Goal: Check status: Check status

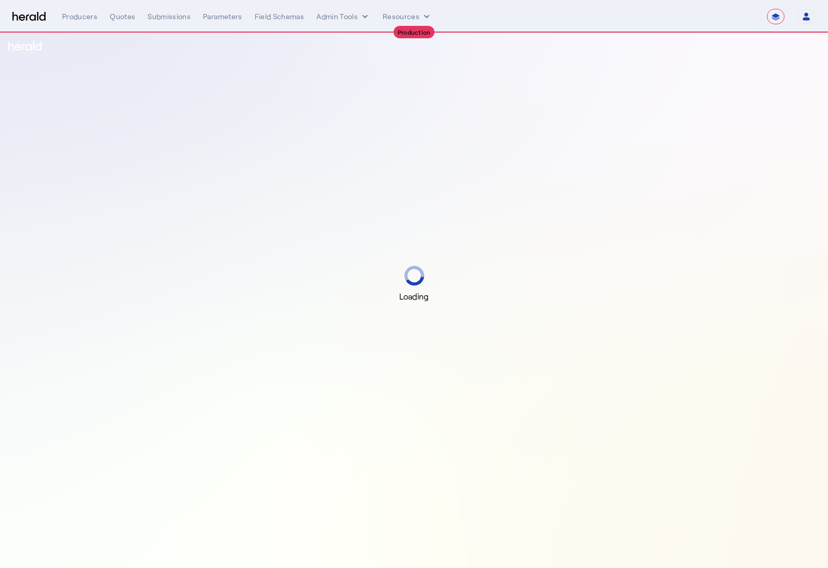
select select "**********"
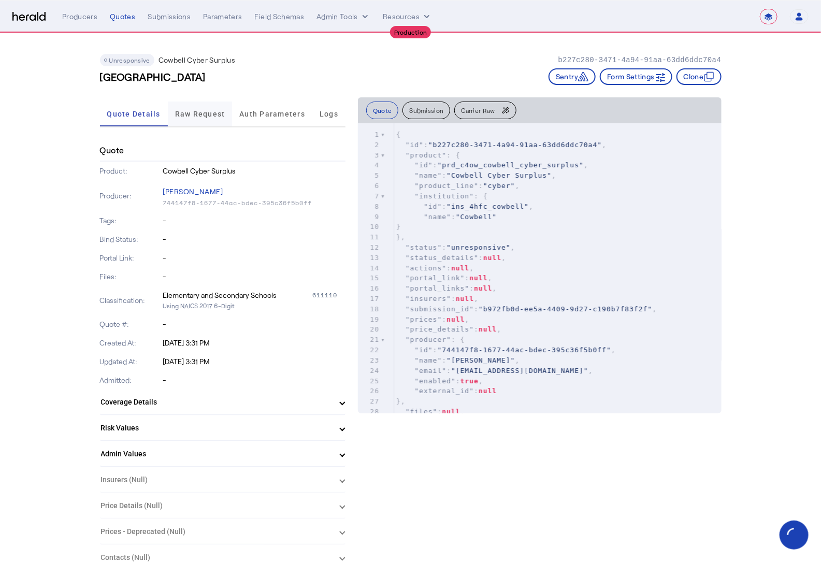
click at [192, 114] on span "Raw Request" at bounding box center [200, 113] width 50 height 7
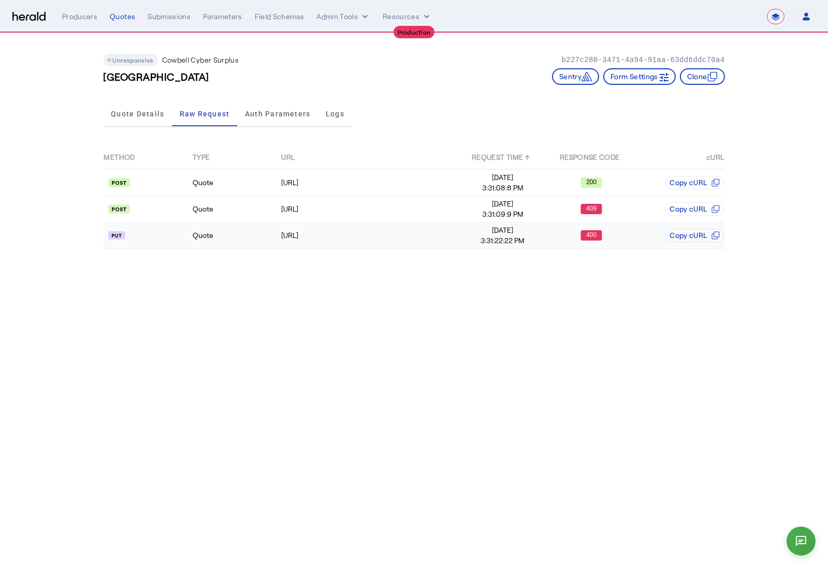
click at [251, 238] on td "Quote" at bounding box center [236, 236] width 89 height 26
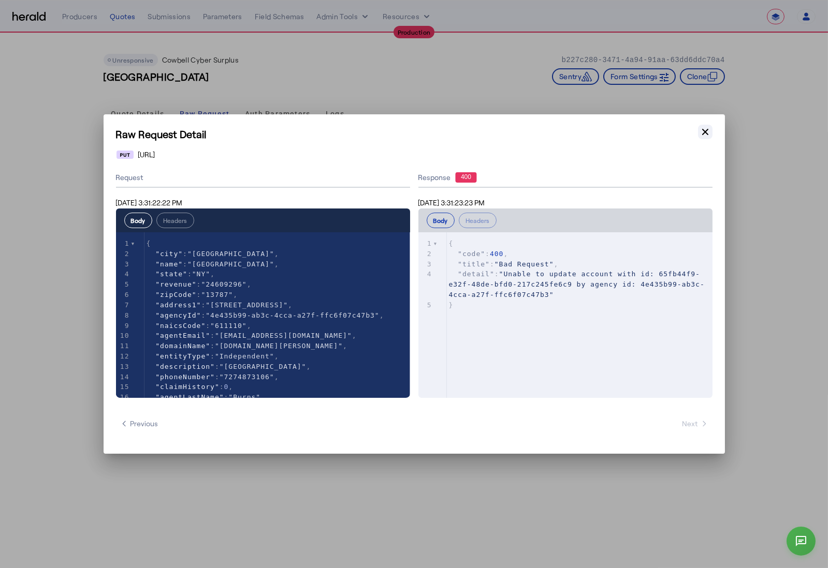
click at [703, 135] on icon "button" at bounding box center [705, 132] width 10 height 10
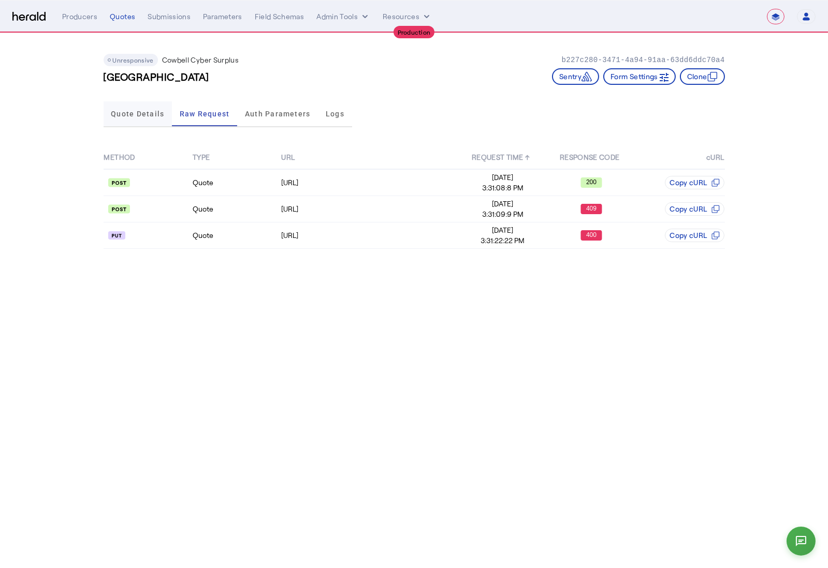
click at [150, 113] on span "Quote Details" at bounding box center [137, 113] width 53 height 7
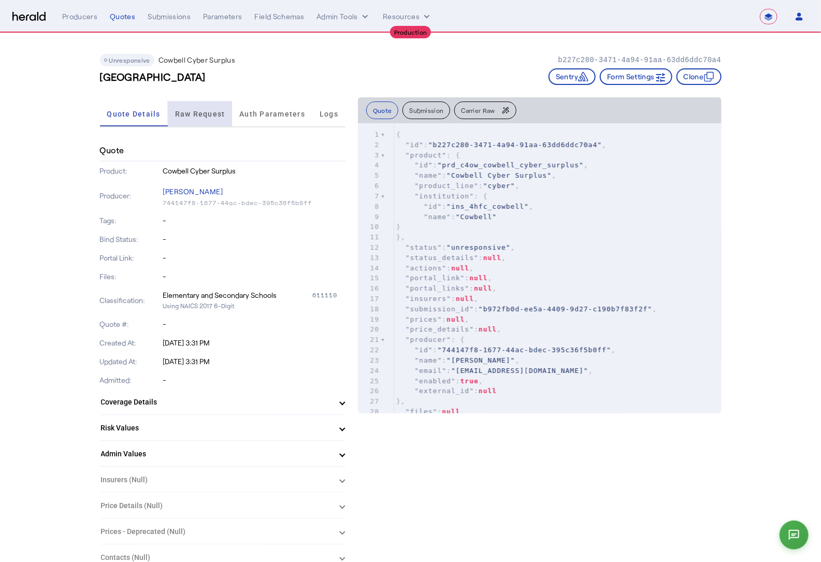
click at [221, 112] on span "Raw Request" at bounding box center [200, 113] width 50 height 7
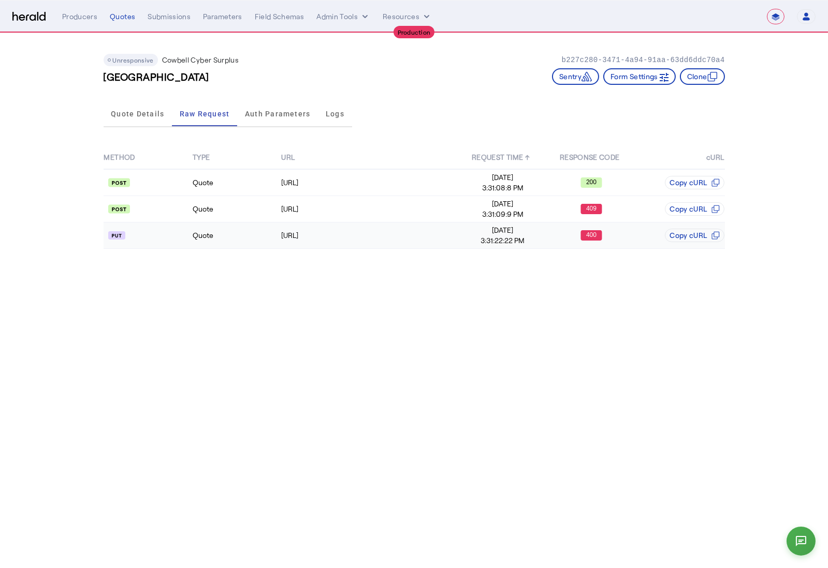
click at [227, 233] on td "Quote" at bounding box center [236, 236] width 89 height 26
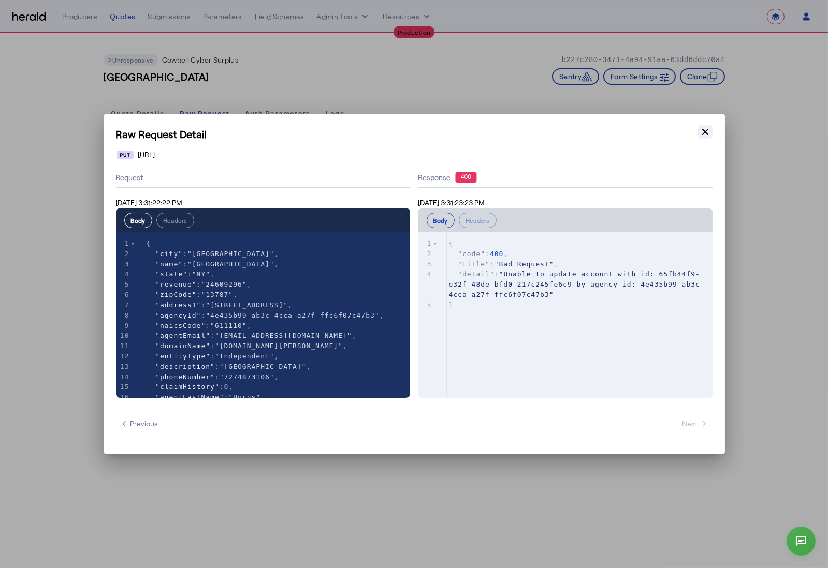
click at [703, 128] on icon "button" at bounding box center [705, 132] width 10 height 10
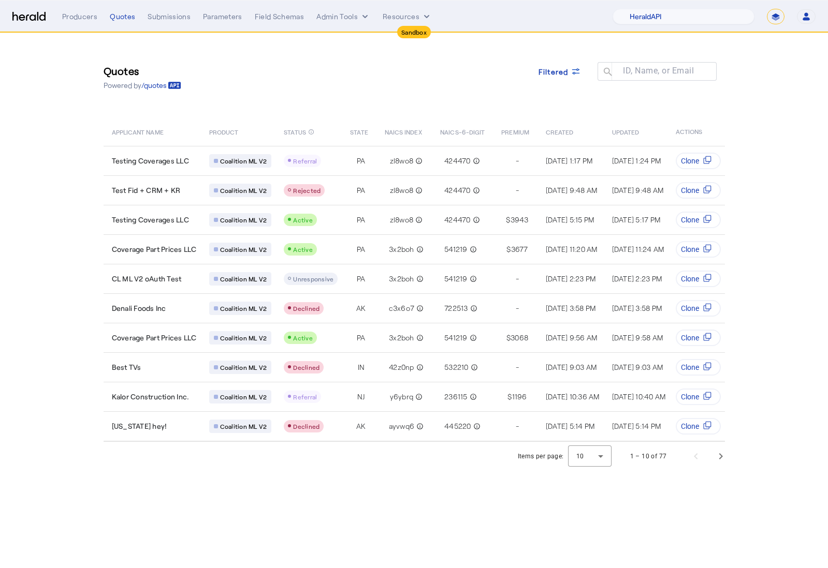
select select "pfm_2v8p_herald_api"
select select "*******"
select select "pfm_h3db_crc"
click at [637, 9] on select "1Fort Acrisure Acturis Affinity Advisors Affinity Risk Agentero AmWins Anzen Ao…" at bounding box center [683, 17] width 142 height 16
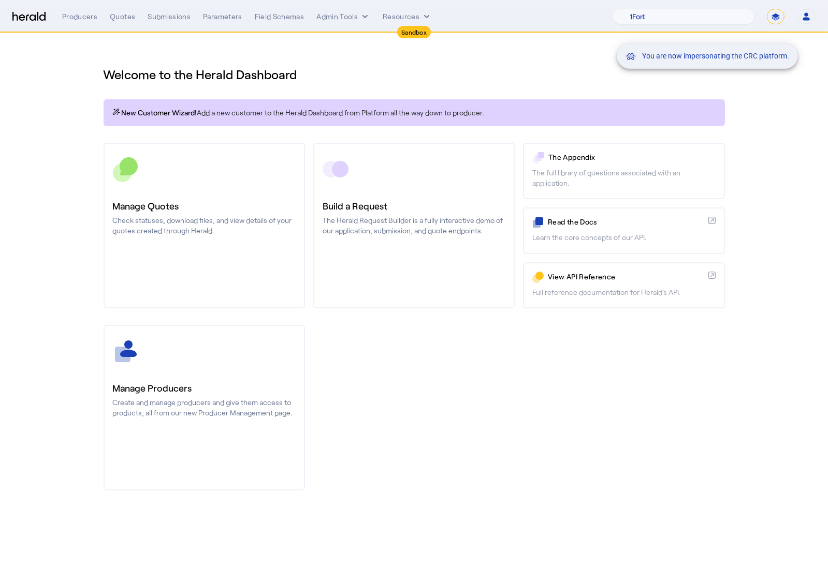
click at [234, 185] on div "You are now impersonating the CRC platform." at bounding box center [414, 284] width 828 height 568
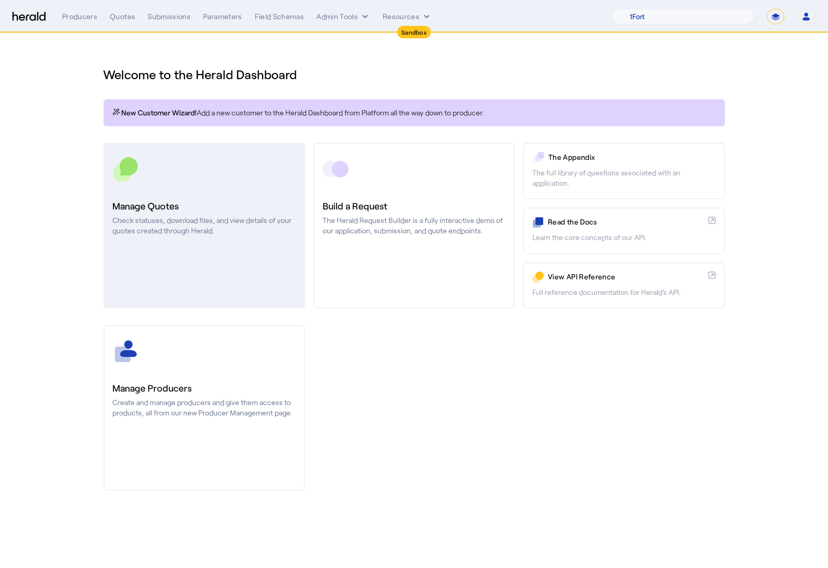
click at [185, 204] on h3 "Manage Quotes" at bounding box center [204, 206] width 183 height 14
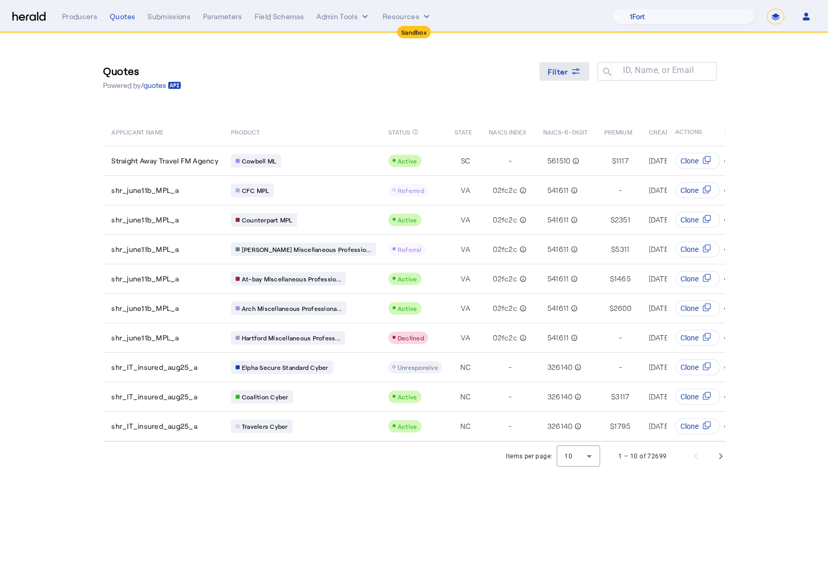
click at [558, 79] on span at bounding box center [564, 71] width 50 height 25
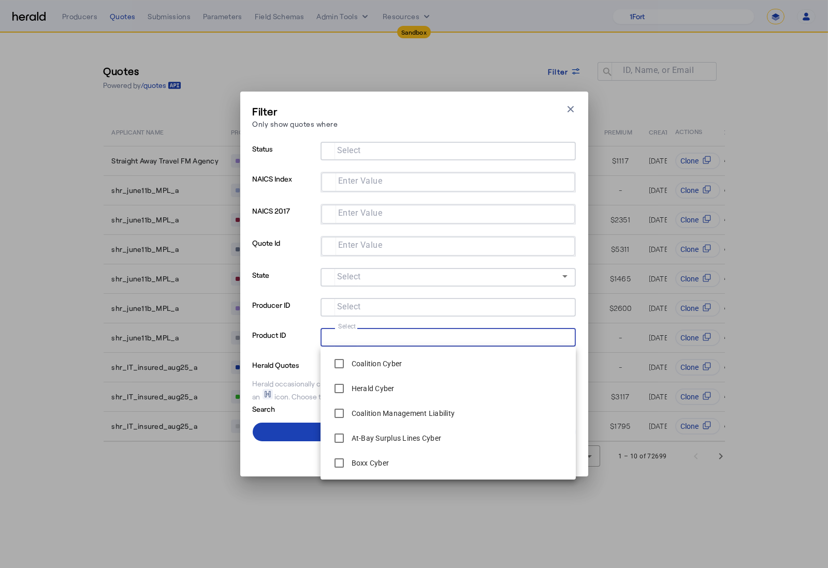
click at [439, 337] on input "Select" at bounding box center [446, 336] width 235 height 12
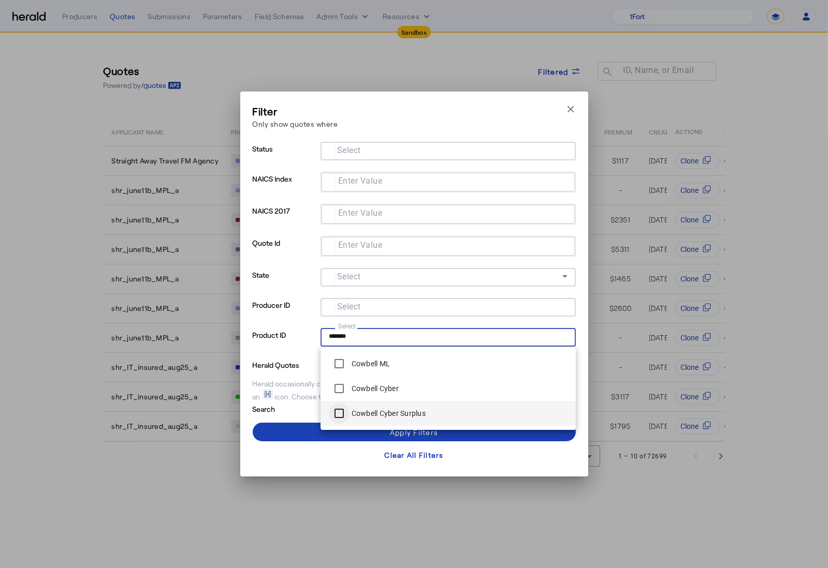
type input "*******"
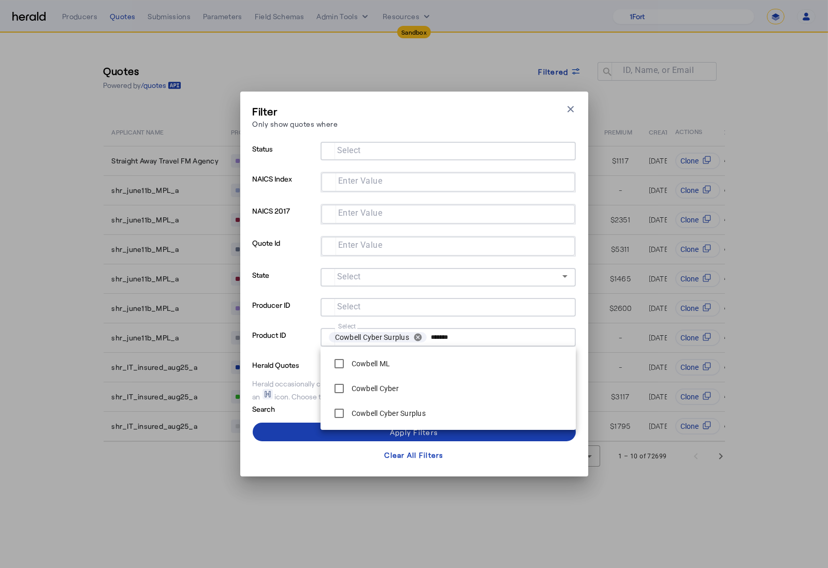
click at [311, 432] on span at bounding box center [414, 432] width 323 height 25
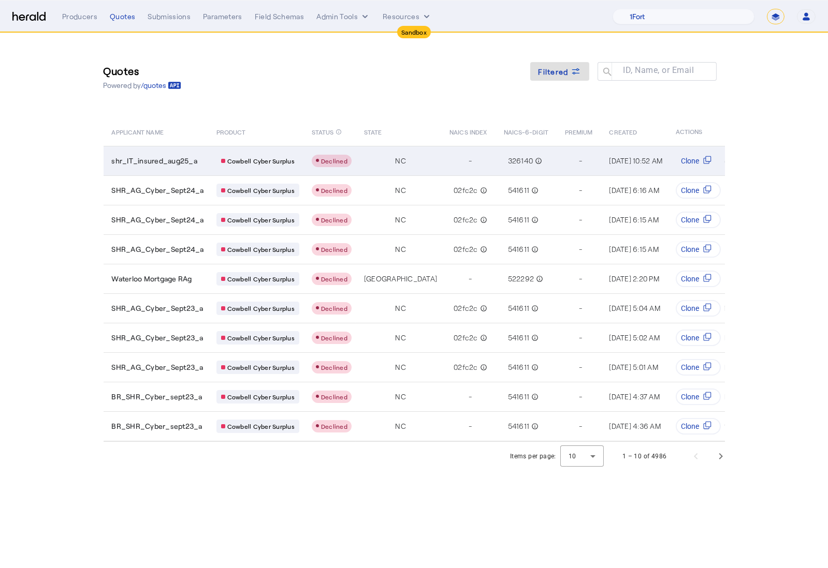
click at [195, 156] on span "shr_IT_insured_aug25_a" at bounding box center [155, 161] width 86 height 10
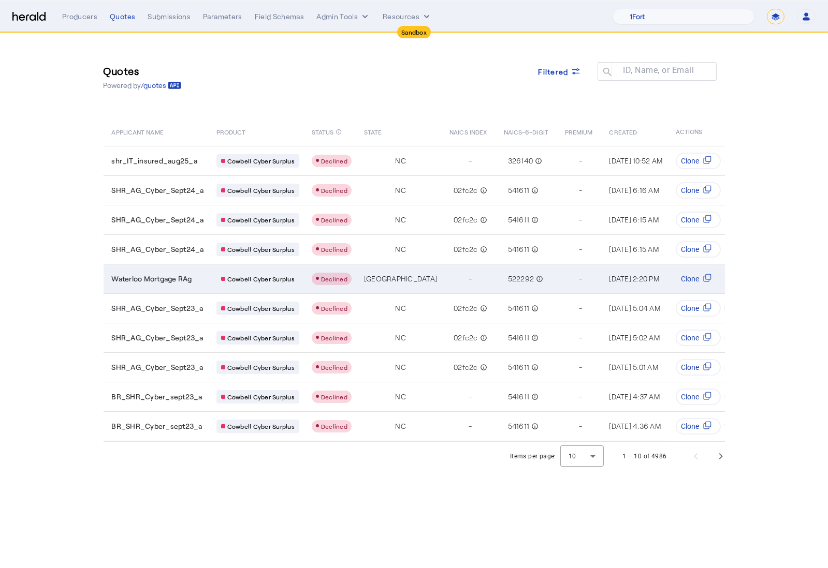
click at [449, 277] on div "-" at bounding box center [470, 279] width 42 height 14
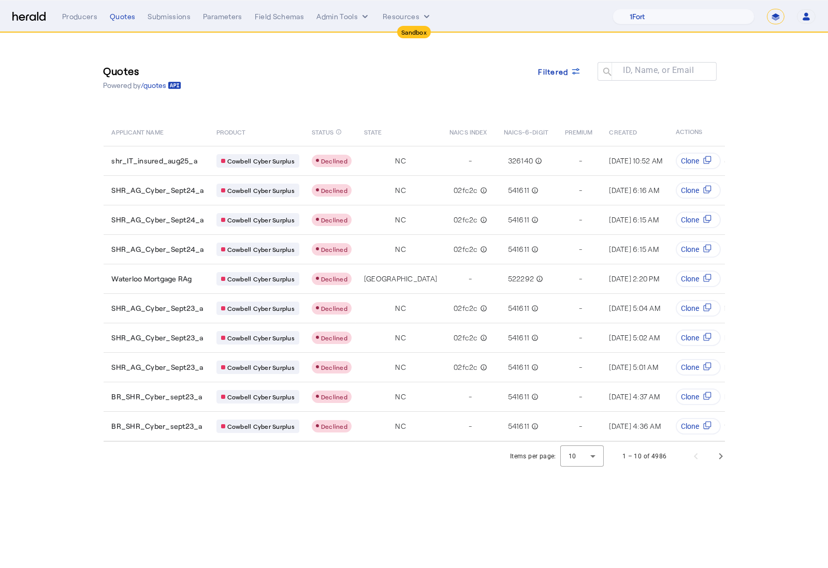
click at [445, 78] on div "Quotes Powered by /quotes Filtered ID, Name, or Email search" at bounding box center [414, 77] width 621 height 47
click at [708, 10] on select "1Fort Acrisure Acturis Affinity Advisors Affinity Risk Agentero AmWins Anzen Ao…" at bounding box center [683, 17] width 142 height 16
select select "pfm_2v8p_herald_api"
click at [637, 9] on select "1Fort Acrisure Acturis Affinity Advisors Affinity Risk Agentero AmWins Anzen Ao…" at bounding box center [683, 17] width 142 height 16
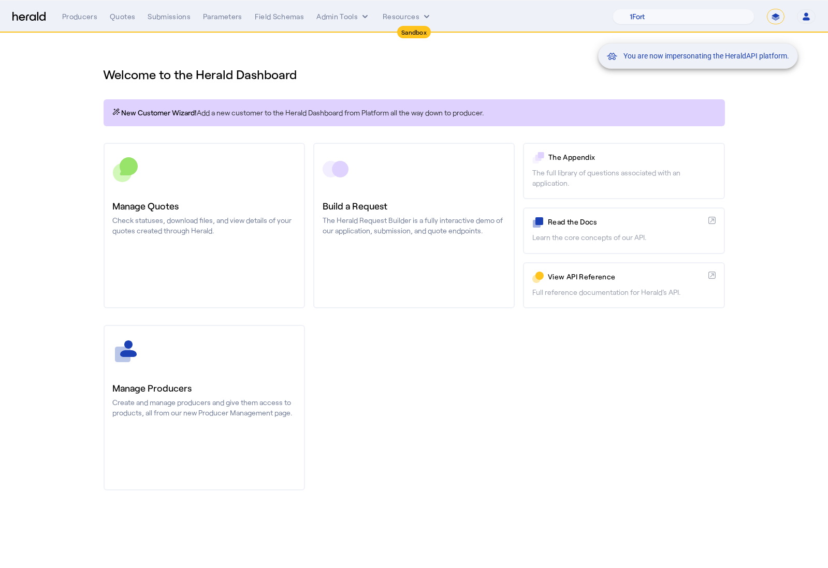
click at [204, 218] on div "You are now impersonating the HeraldAPI platform." at bounding box center [414, 284] width 828 height 568
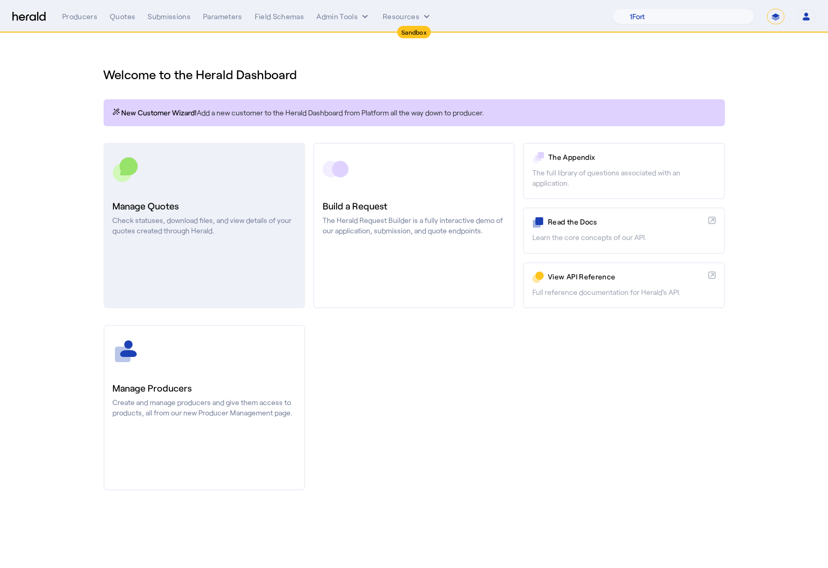
click at [232, 240] on link "Manage Quotes Check statuses, download files, and view details of your quotes c…" at bounding box center [204, 226] width 201 height 166
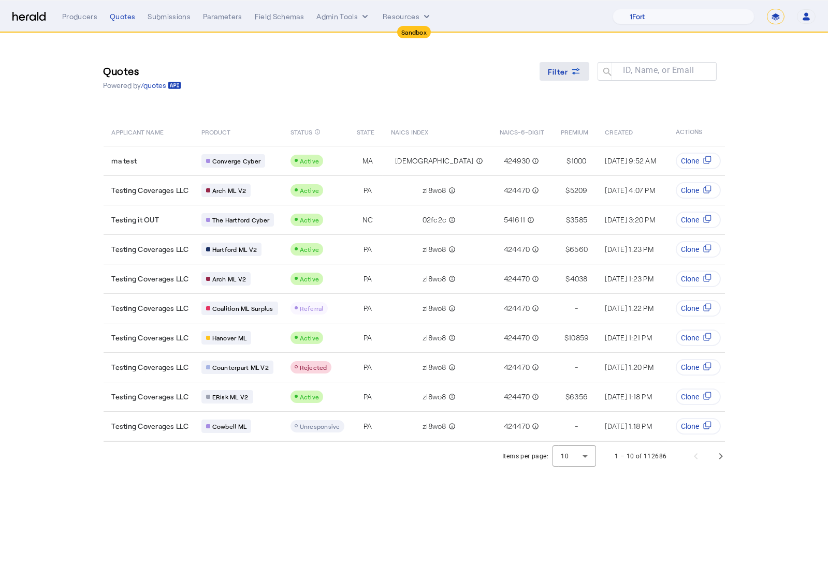
click at [580, 66] on icon at bounding box center [576, 71] width 10 height 10
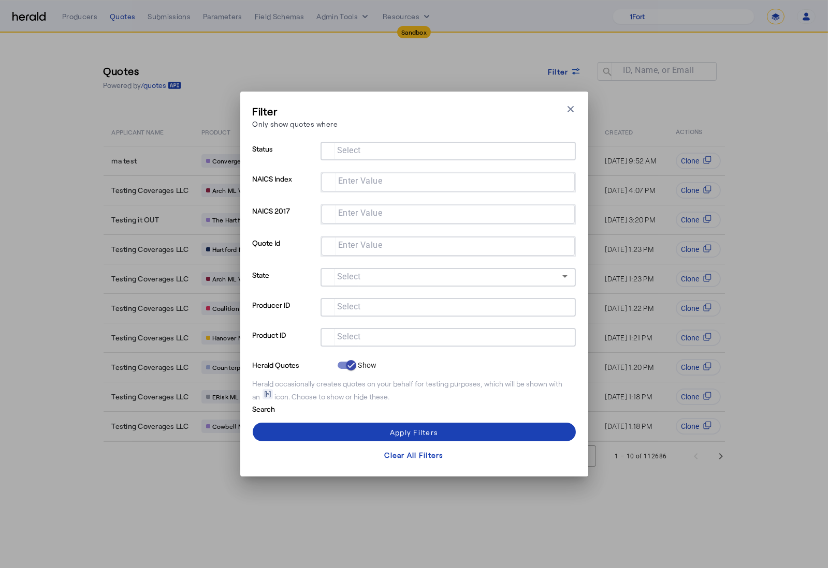
click at [379, 333] on input "Select" at bounding box center [446, 336] width 235 height 12
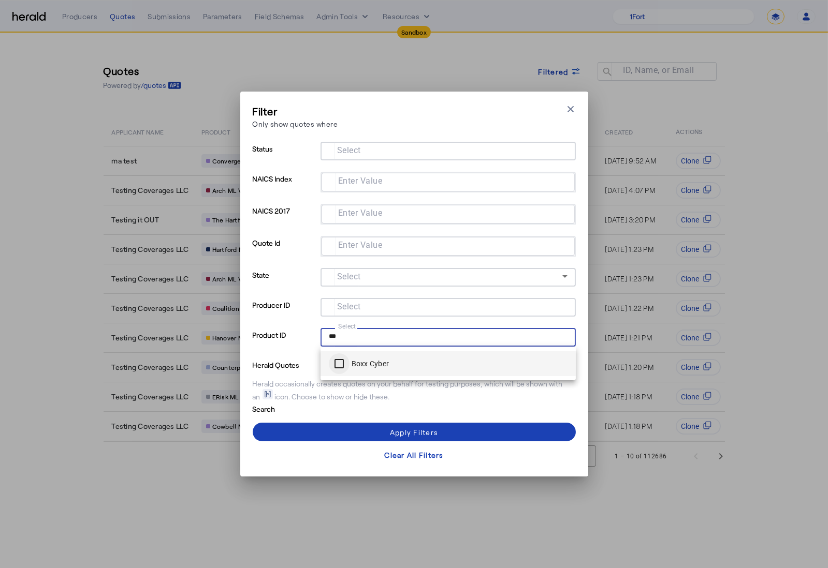
type input "***"
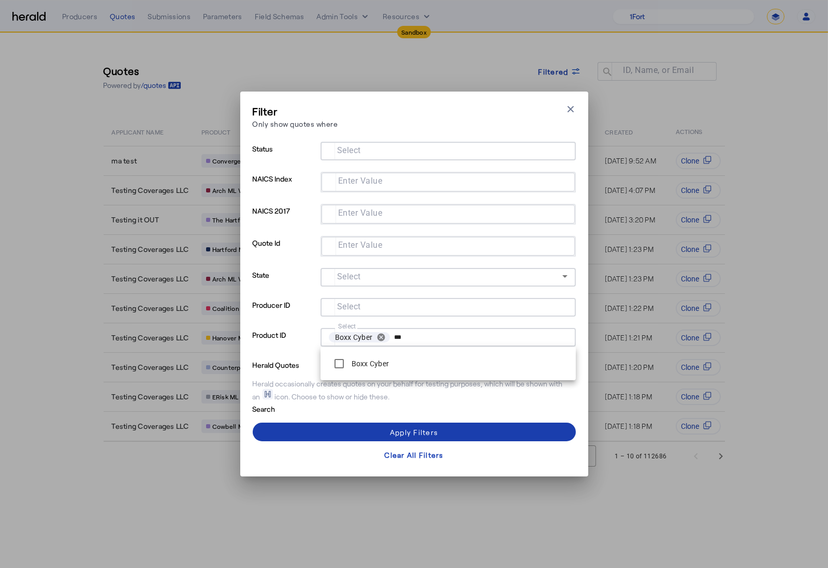
click at [335, 437] on span at bounding box center [414, 432] width 323 height 25
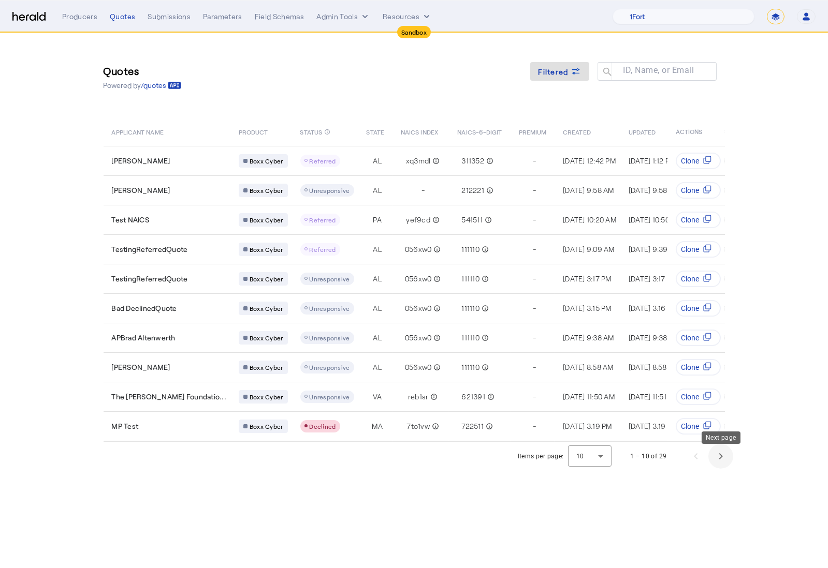
click at [718, 464] on span "Next page" at bounding box center [720, 456] width 25 height 25
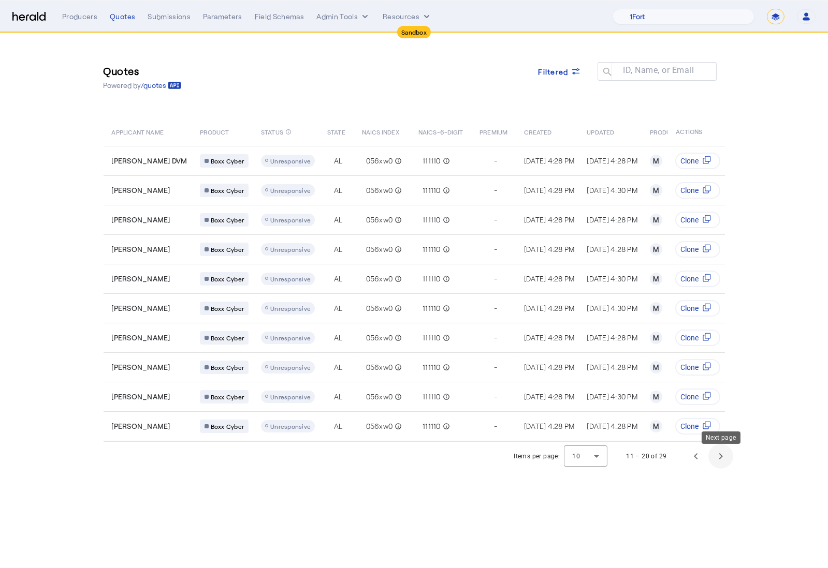
click at [718, 464] on span "Next page" at bounding box center [720, 456] width 25 height 25
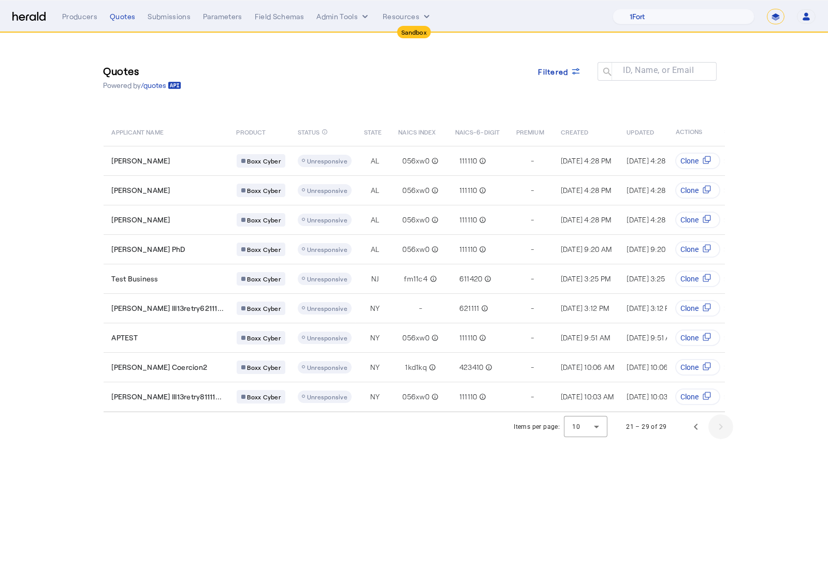
click at [718, 464] on body "Sandbox Menu Producers Quotes Submissions Parameters Field Schemas Admin Tools …" at bounding box center [414, 284] width 828 height 568
click at [698, 437] on span "Previous page" at bounding box center [695, 427] width 25 height 25
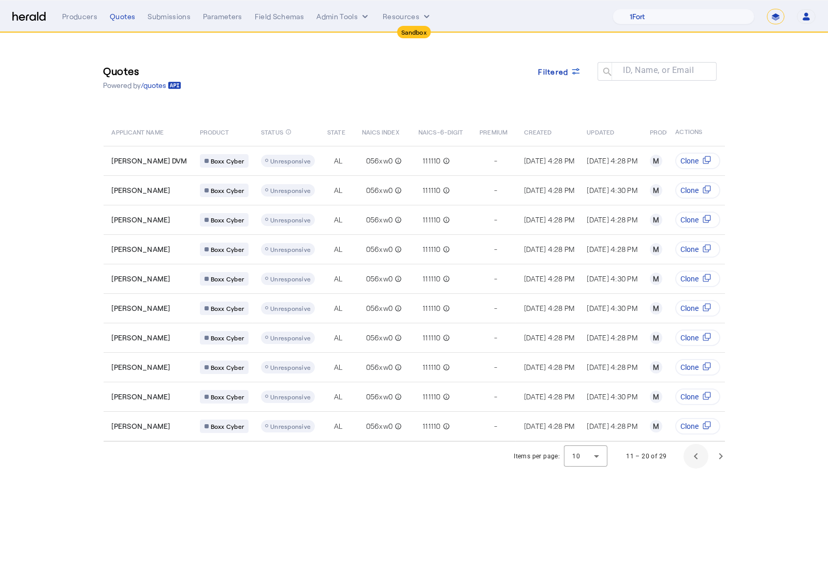
click at [698, 437] on td "Clone" at bounding box center [696, 427] width 58 height 30
click at [694, 455] on span "Previous page" at bounding box center [695, 456] width 25 height 25
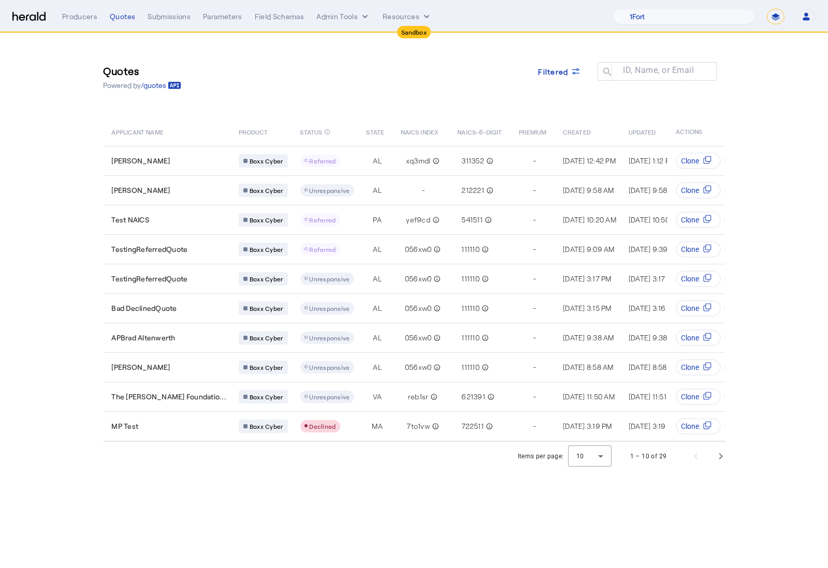
click at [781, 14] on select "**********" at bounding box center [776, 17] width 18 height 16
select select "**********"
click at [767, 9] on select "**********" at bounding box center [776, 17] width 18 height 16
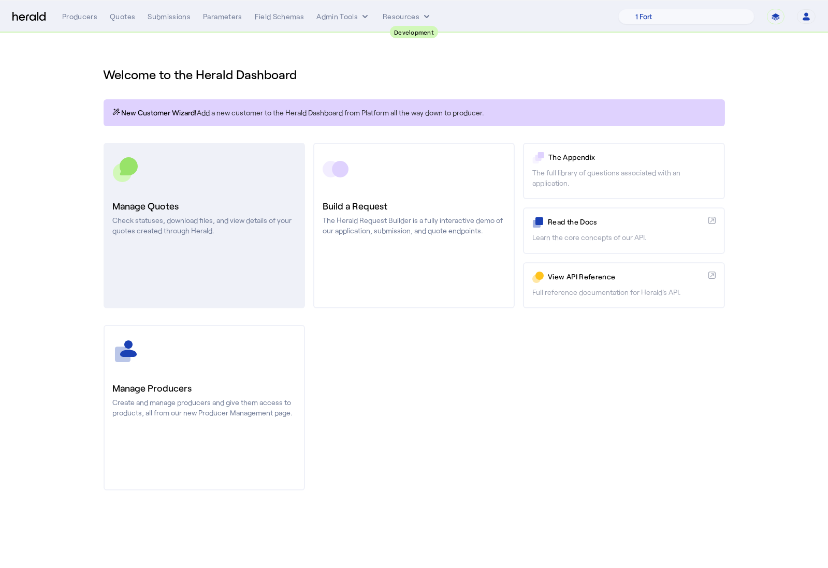
click at [228, 183] on link "Manage Quotes Check statuses, download files, and view details of your quotes c…" at bounding box center [204, 226] width 201 height 166
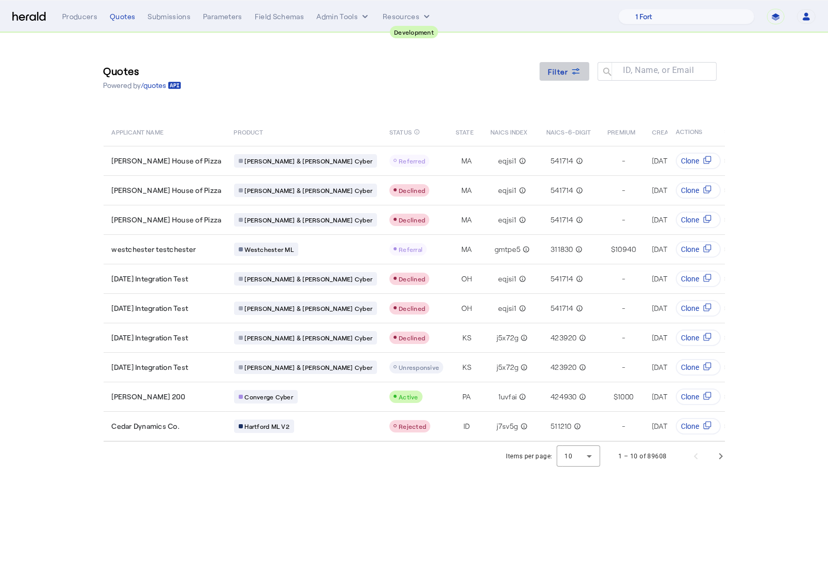
click at [556, 74] on span "Filter" at bounding box center [558, 71] width 21 height 11
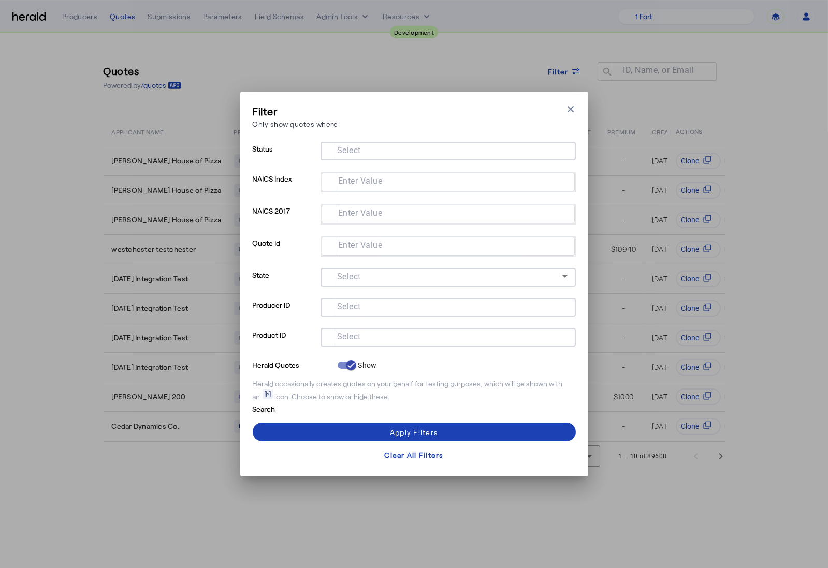
click at [401, 348] on div at bounding box center [447, 352] width 255 height 11
click at [407, 338] on input "Select" at bounding box center [446, 336] width 235 height 12
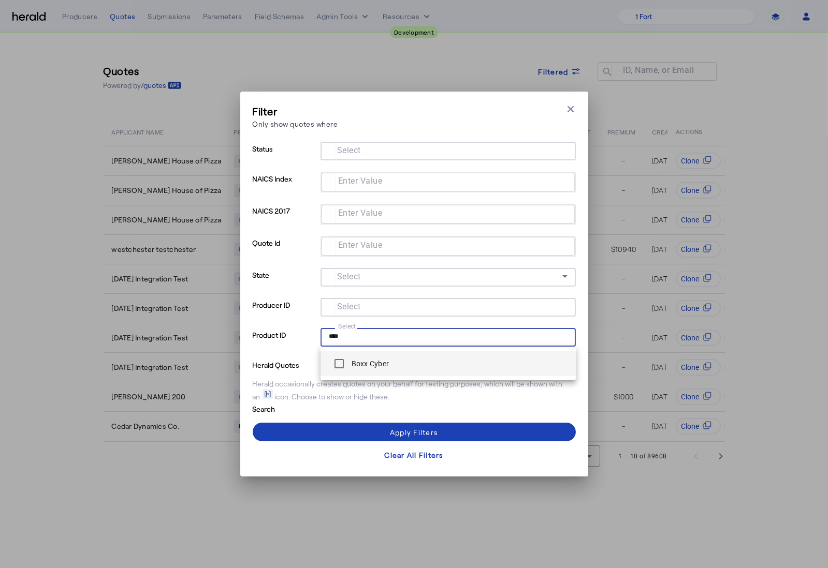
type input "****"
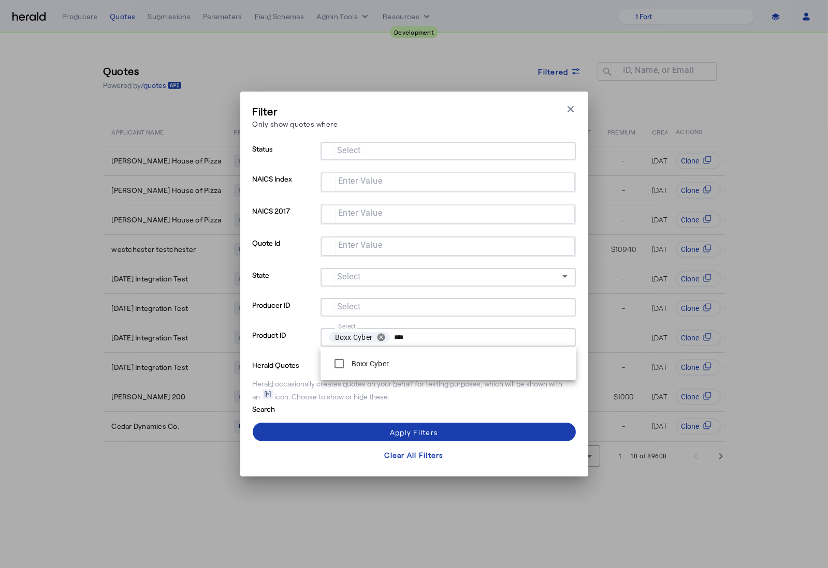
click at [357, 430] on span at bounding box center [414, 432] width 323 height 25
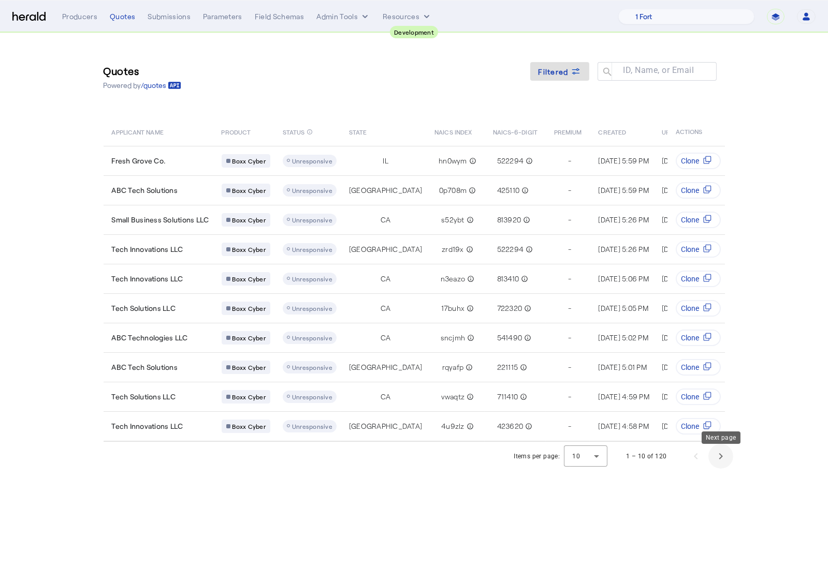
click at [719, 469] on span "Next page" at bounding box center [720, 456] width 25 height 25
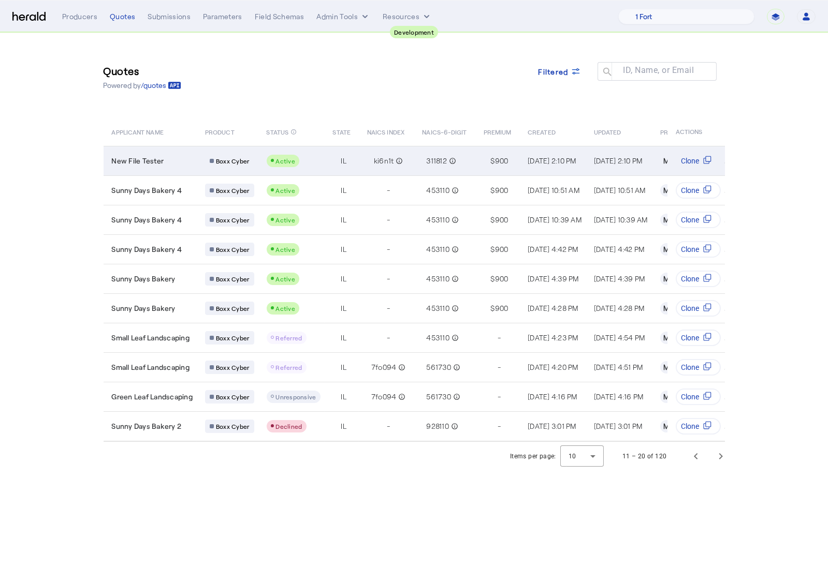
click at [181, 166] on td "New File Tester" at bounding box center [151, 161] width 94 height 30
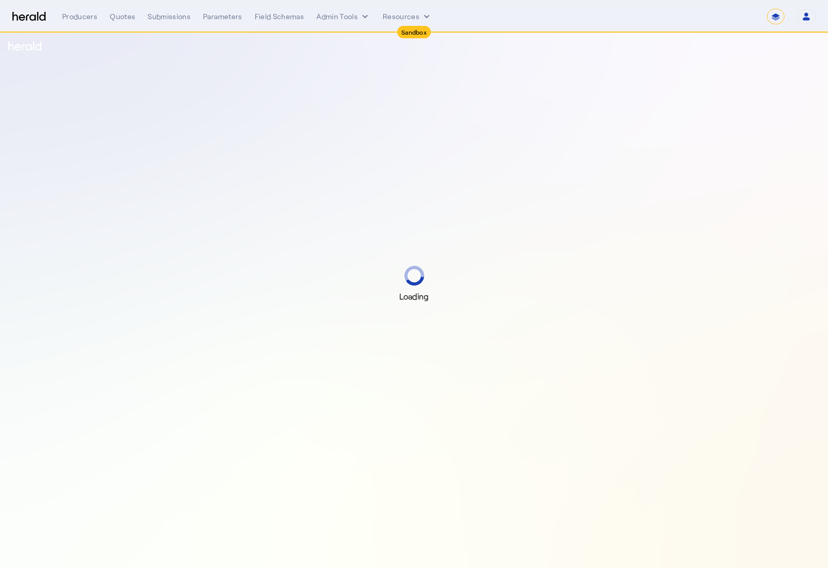
select select "*******"
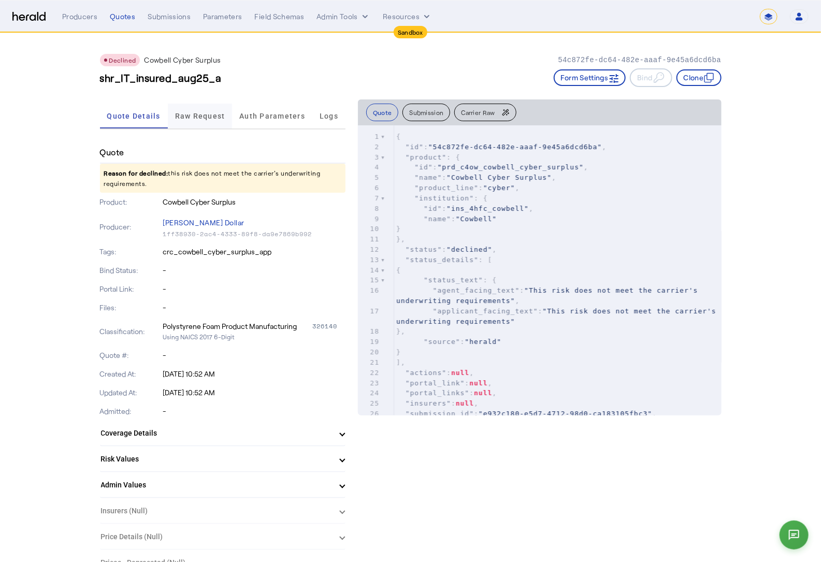
click at [207, 114] on span "Raw Request" at bounding box center [200, 115] width 50 height 7
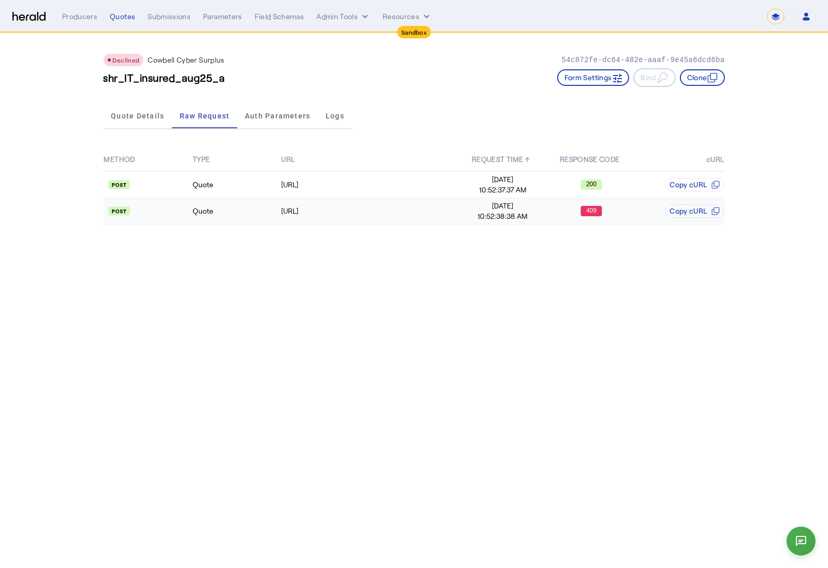
click at [233, 211] on td "Quote" at bounding box center [236, 211] width 89 height 26
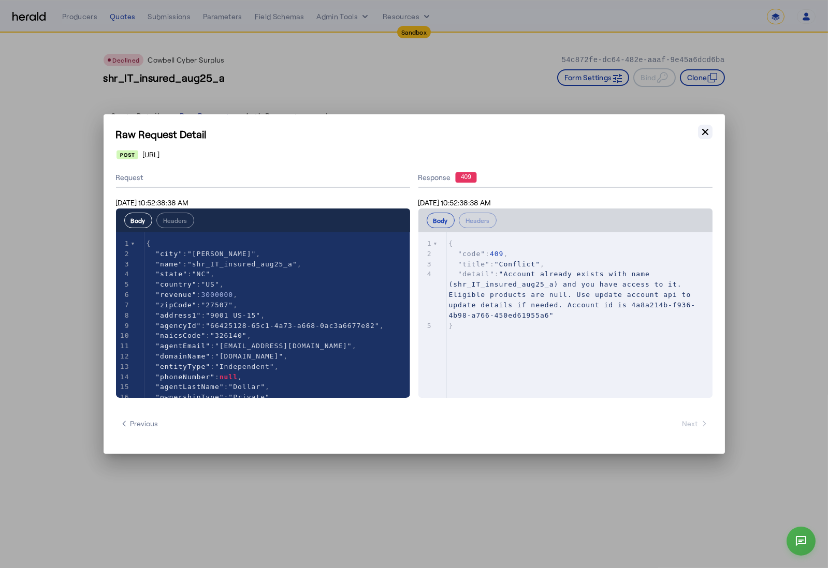
click at [709, 127] on icon "button" at bounding box center [705, 132] width 10 height 10
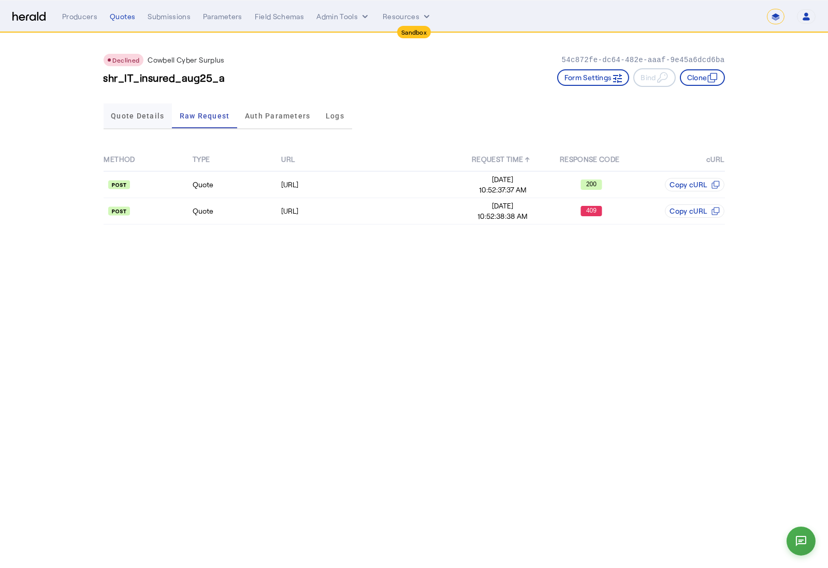
click at [134, 116] on span "Quote Details" at bounding box center [137, 115] width 53 height 7
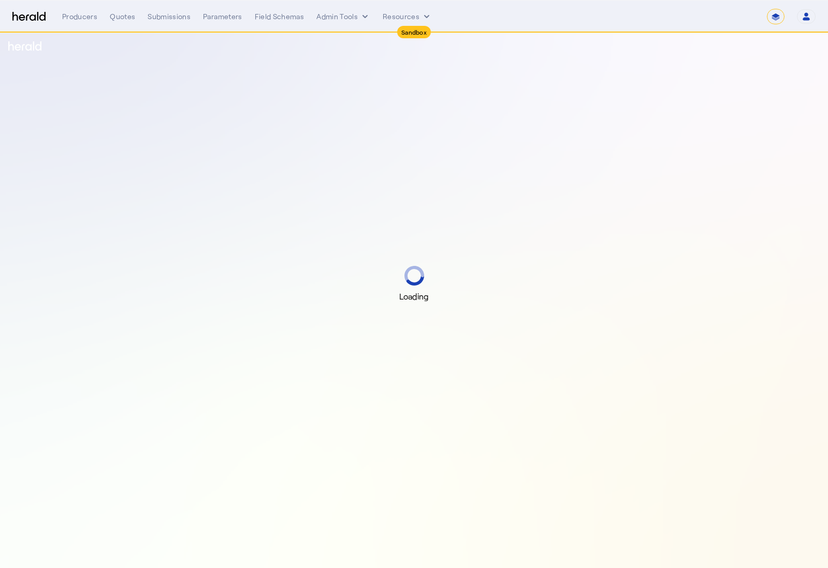
select select "*******"
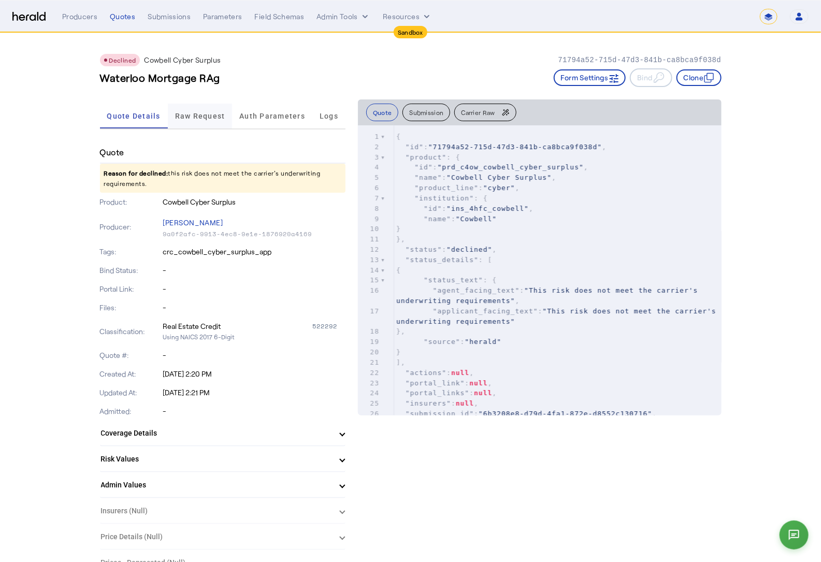
click at [208, 116] on span "Raw Request" at bounding box center [200, 115] width 50 height 7
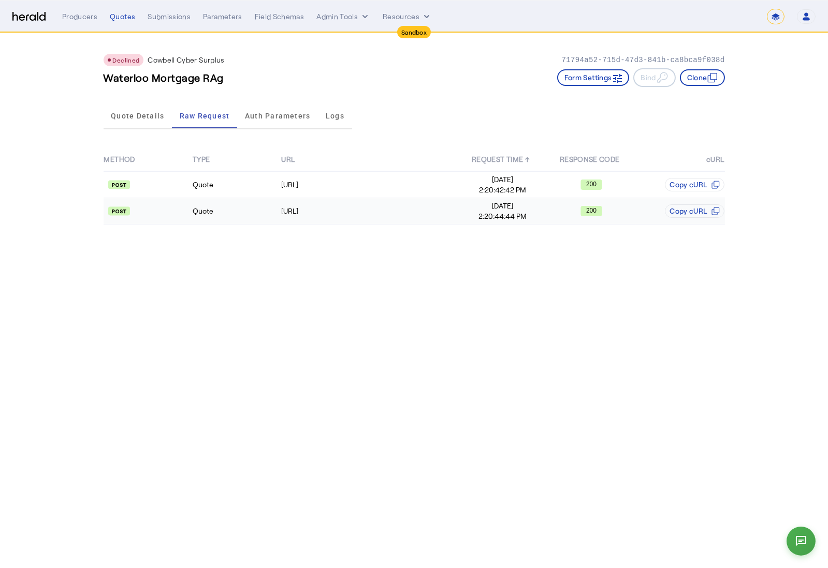
click at [258, 208] on td "Quote" at bounding box center [236, 211] width 89 height 26
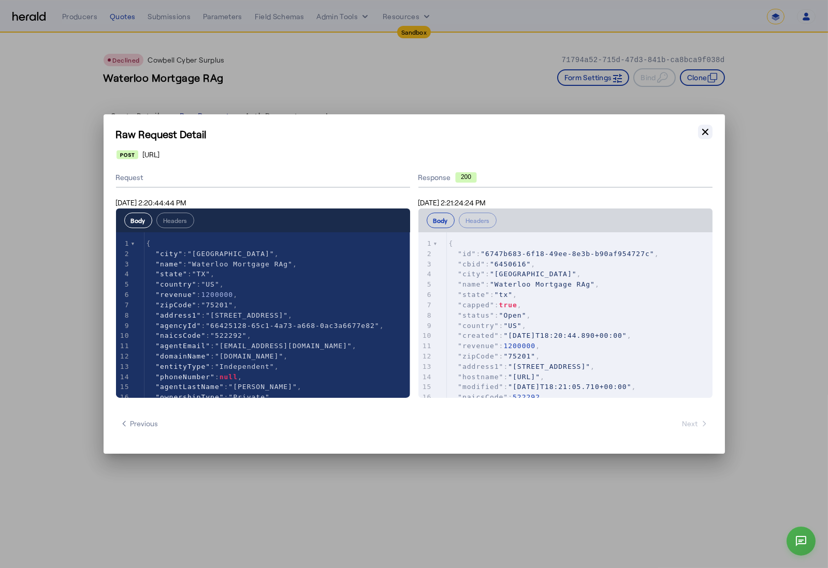
click at [708, 128] on icon "button" at bounding box center [705, 132] width 10 height 10
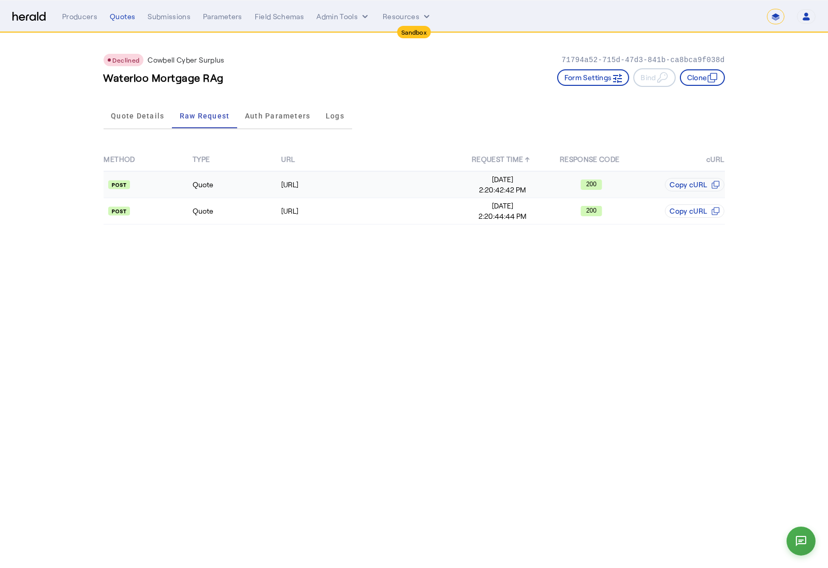
click at [233, 195] on td "Quote" at bounding box center [236, 184] width 89 height 27
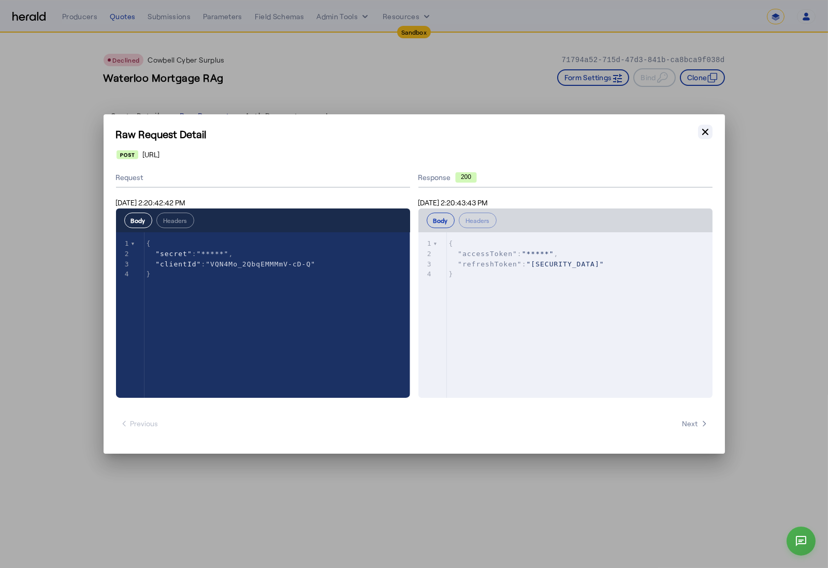
click at [709, 137] on icon "button" at bounding box center [705, 132] width 10 height 10
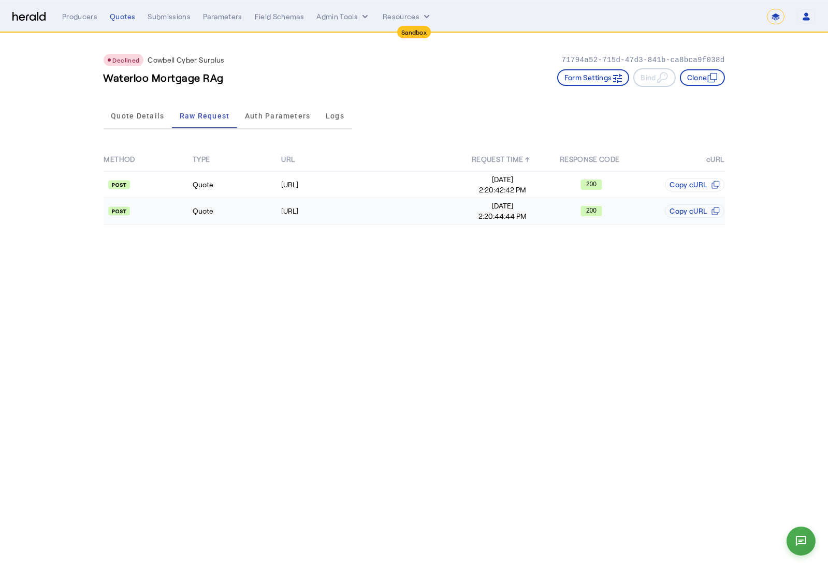
click at [233, 207] on td "Quote" at bounding box center [236, 211] width 89 height 26
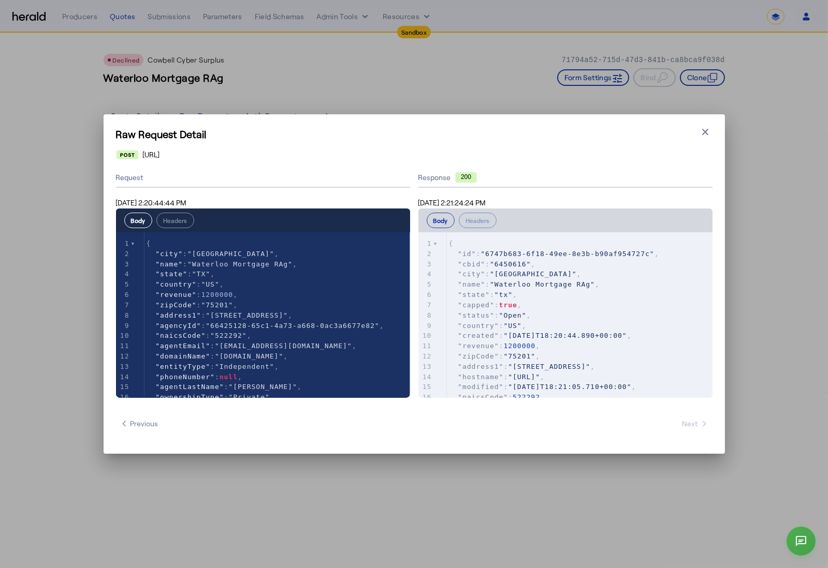
click at [489, 253] on span ""6747b683-6f18-49ee-8e3b-b90af954727c"" at bounding box center [566, 254] width 173 height 8
type textarea "**********"
click at [653, 253] on span ""6747b683-6f18-49ee-8e3b-b90af954727c"" at bounding box center [566, 254] width 173 height 8
click at [607, 277] on pre ""city" : "Dallas" ," at bounding box center [580, 274] width 266 height 10
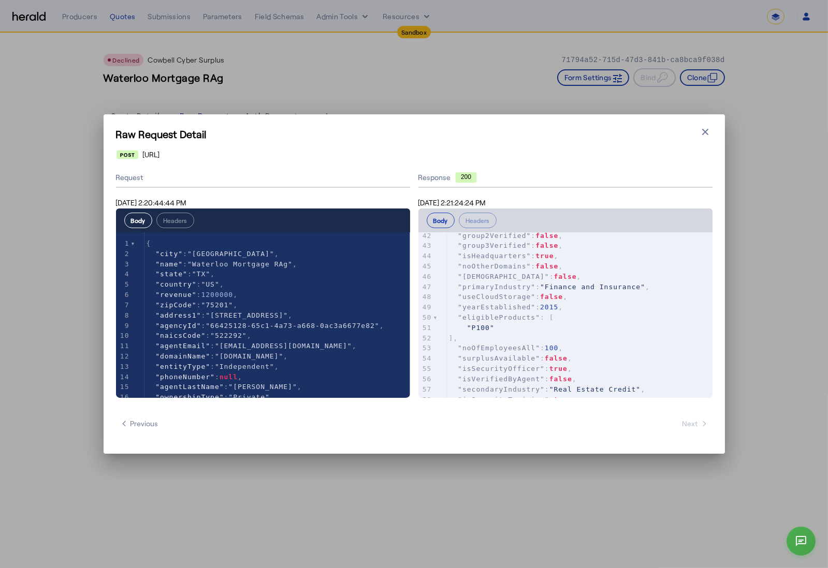
scroll to position [439, 0]
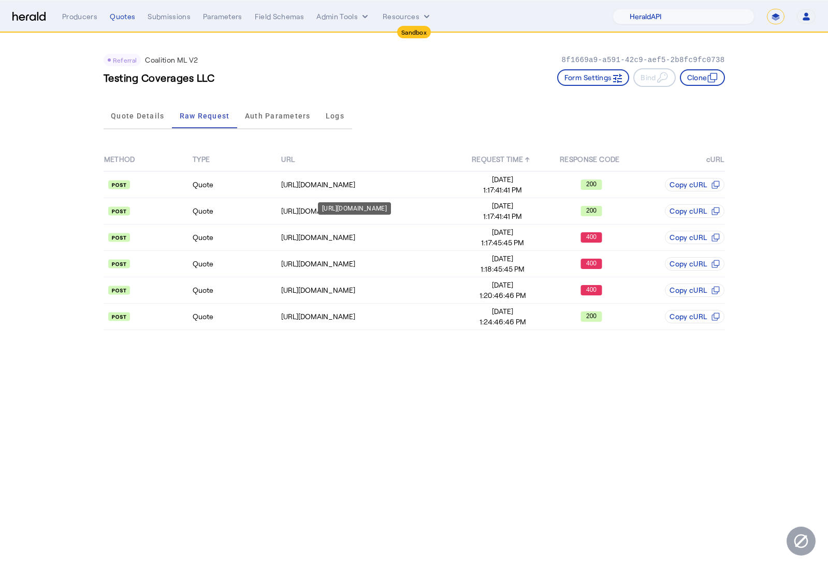
select select "pfm_2v8p_herald_api"
select select "*******"
click at [250, 319] on td "Quote" at bounding box center [236, 317] width 89 height 26
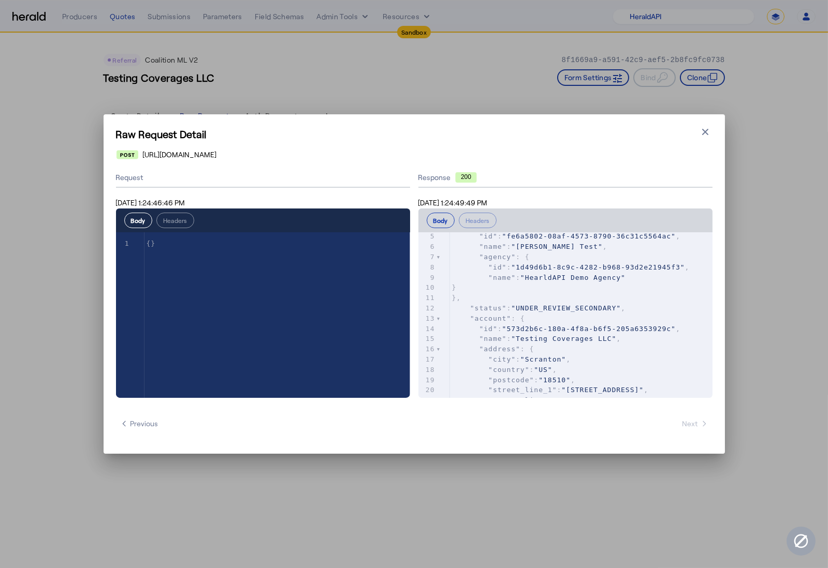
scroll to position [51, 0]
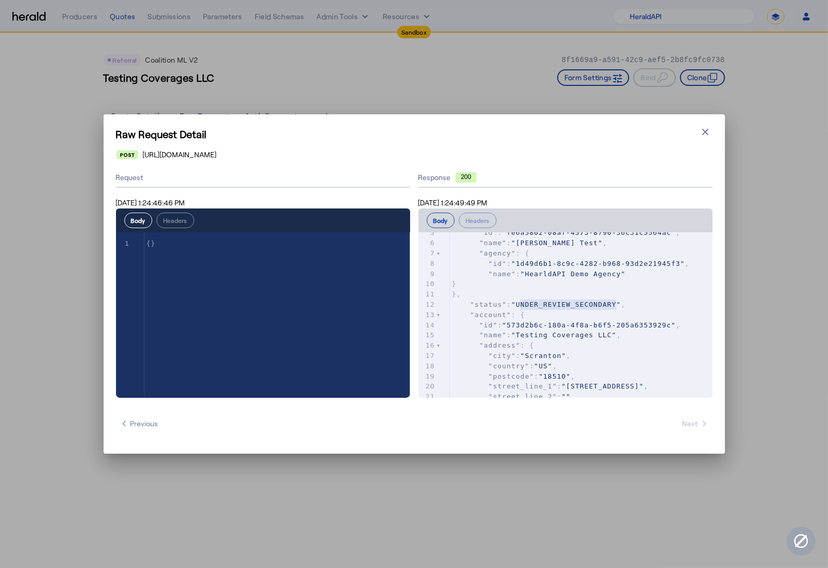
type textarea "**********"
drag, startPoint x: 524, startPoint y: 303, endPoint x: 638, endPoint y: 298, distance: 114.0
click at [638, 298] on div "1 { 2 "submission" : { 3 "id" : "8e86cfac-ac83-4870-a9a6-8f8349b1d788" , 4 "bro…" at bounding box center [581, 315] width 262 height 256
click at [632, 308] on pre ""status" : "UNDER_REVIEW_SECONDARY" ," at bounding box center [581, 305] width 262 height 10
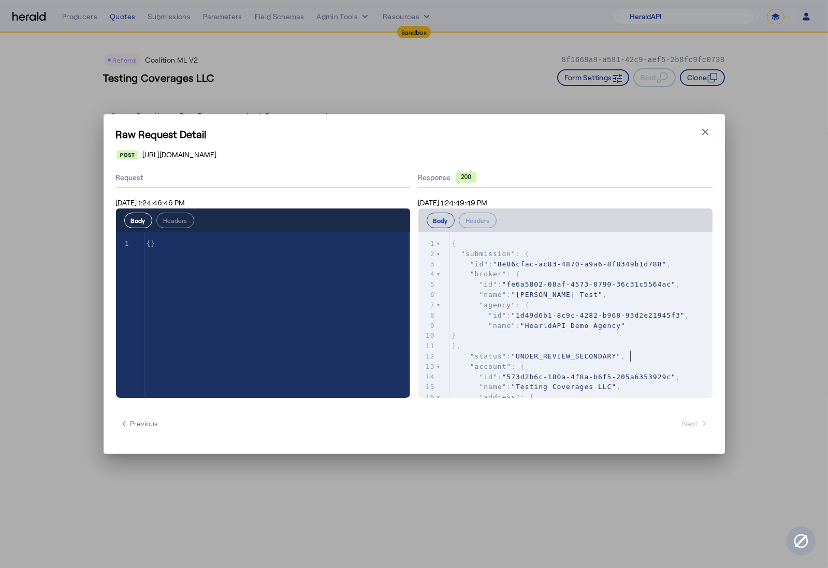
scroll to position [0, 0]
click at [709, 127] on icon "button" at bounding box center [705, 132] width 10 height 10
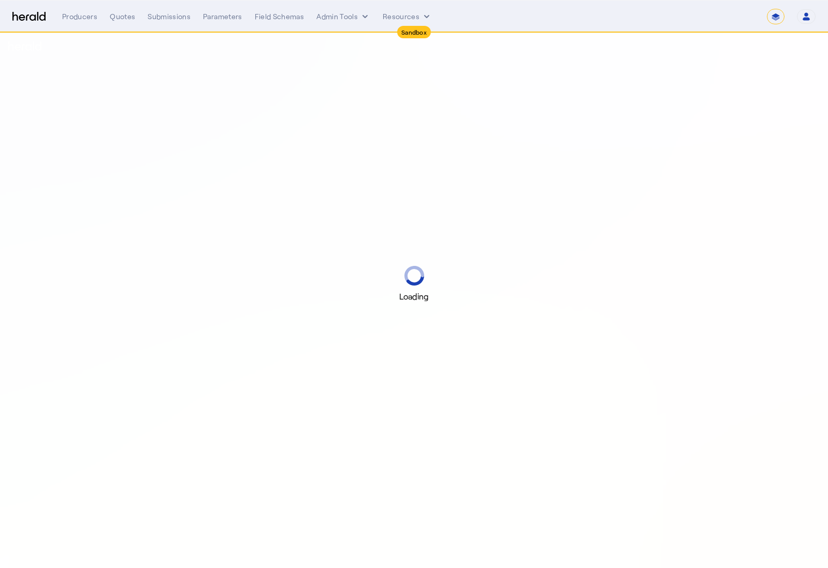
select select "*******"
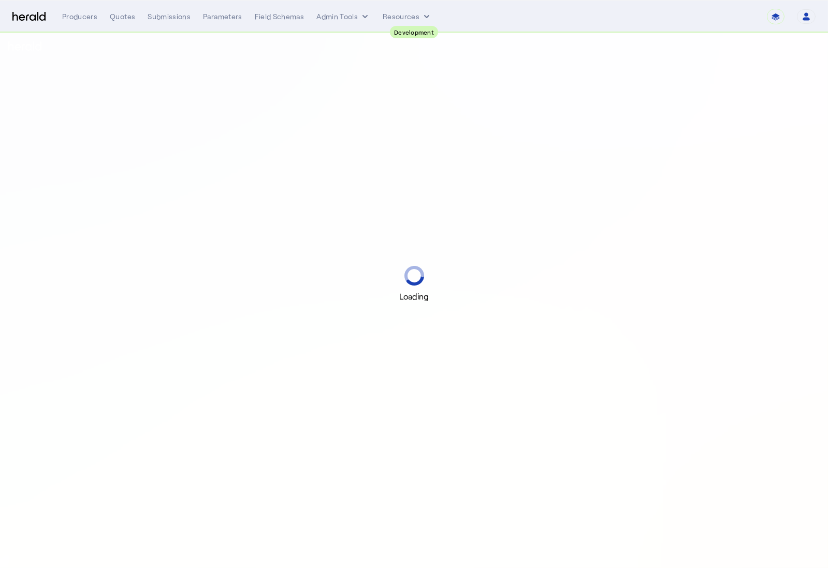
select select "pfm_2v8p_herald_api"
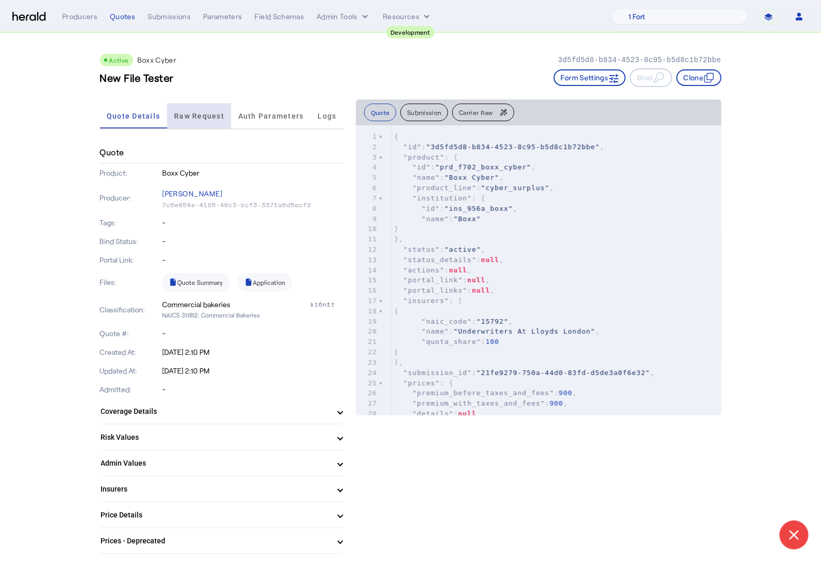
click at [205, 117] on span "Raw Request" at bounding box center [199, 115] width 50 height 7
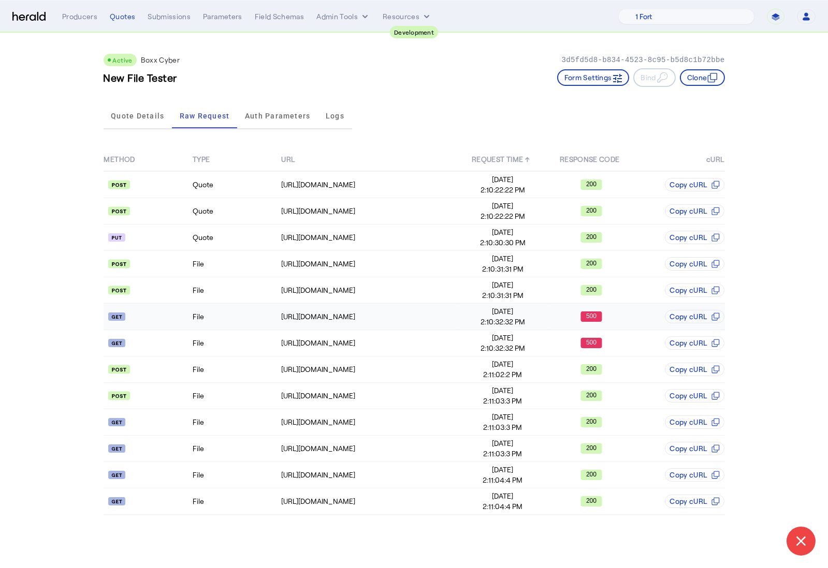
click at [228, 320] on td "File" at bounding box center [236, 317] width 89 height 26
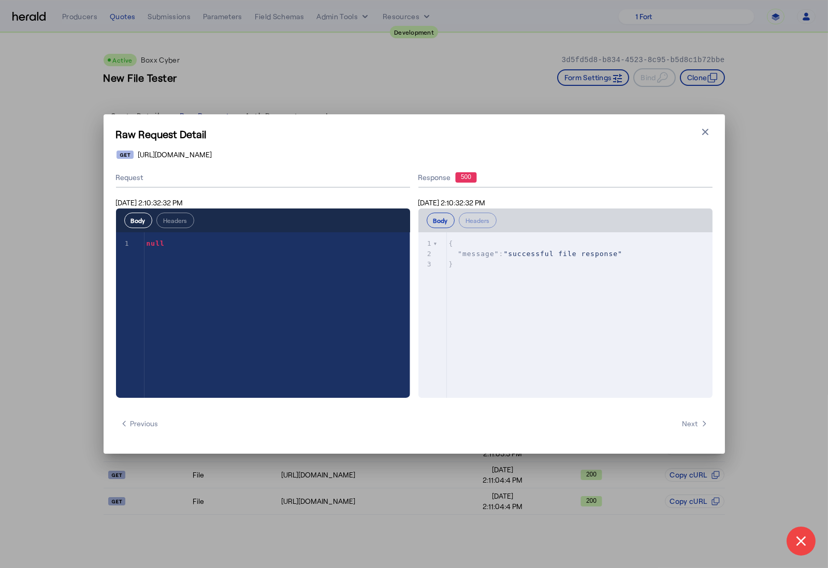
click at [707, 132] on icon "button" at bounding box center [705, 132] width 10 height 10
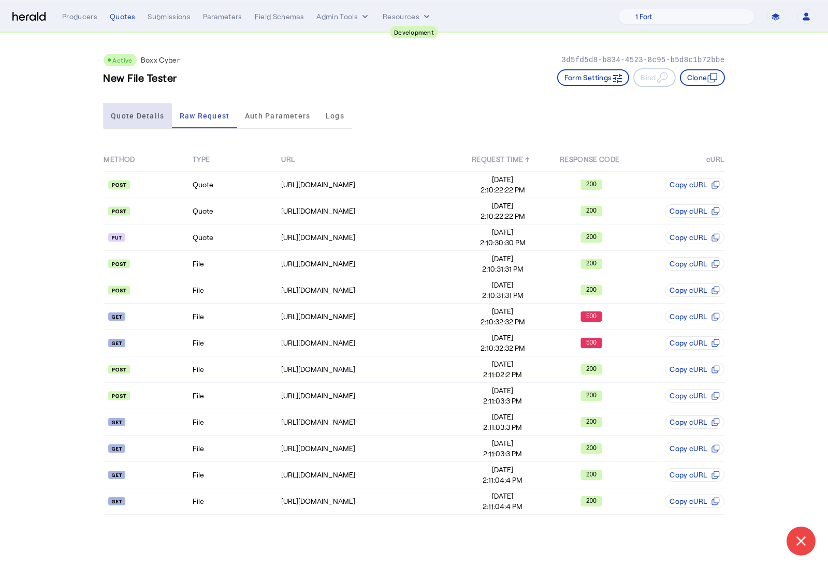
click at [131, 116] on span "Quote Details" at bounding box center [137, 115] width 53 height 7
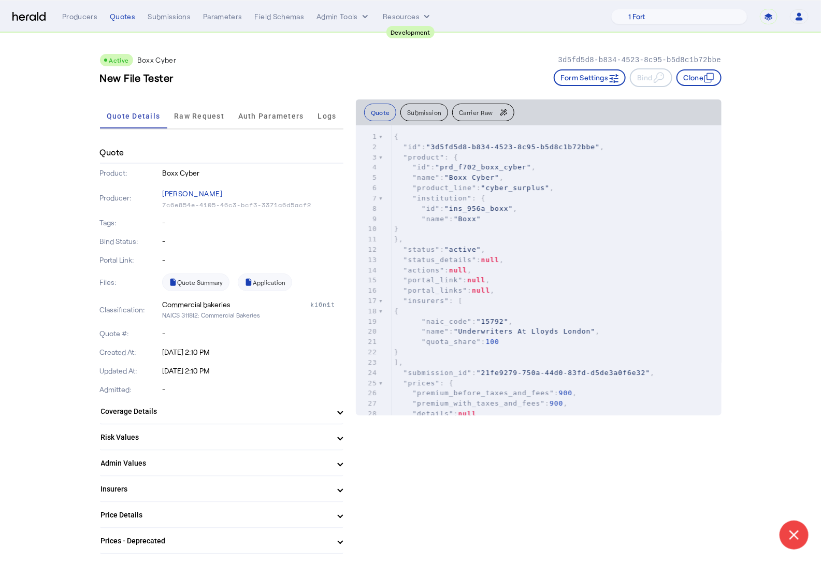
scroll to position [193, 0]
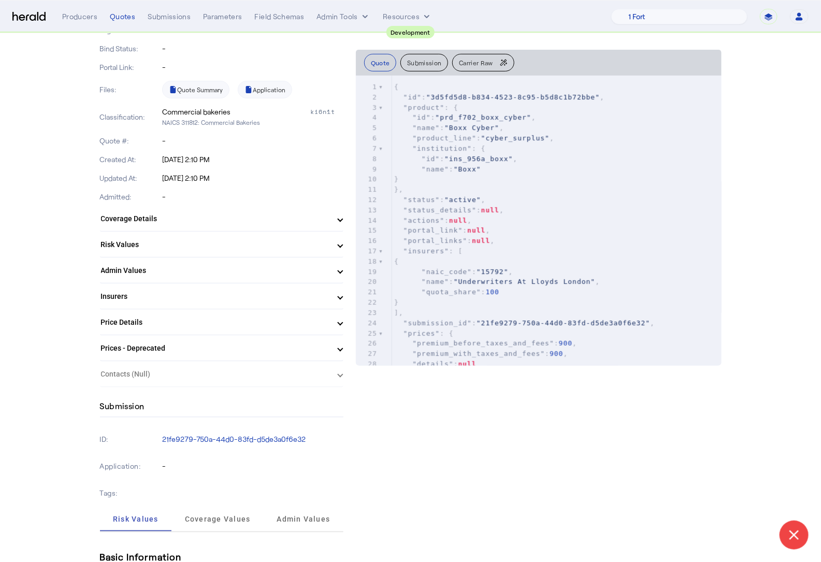
click at [180, 291] on mat-panel-title "Insurers" at bounding box center [215, 296] width 229 height 11
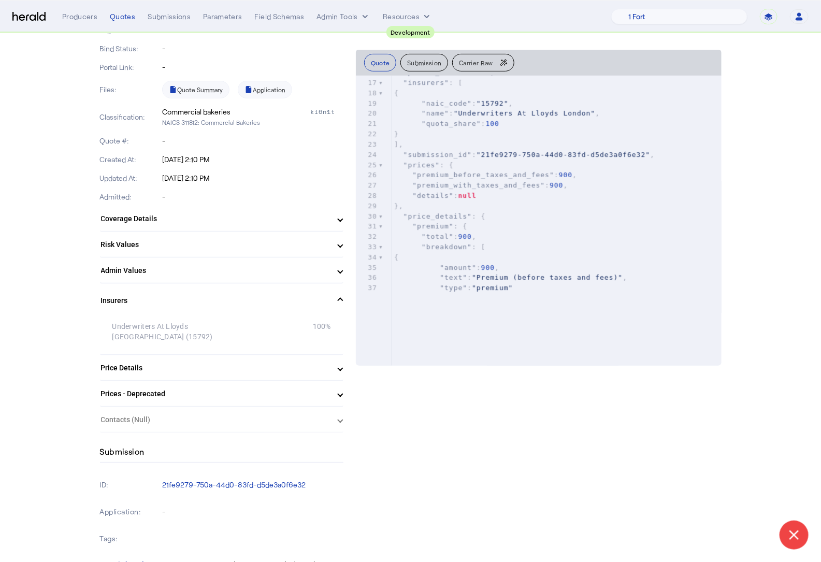
scroll to position [172, 0]
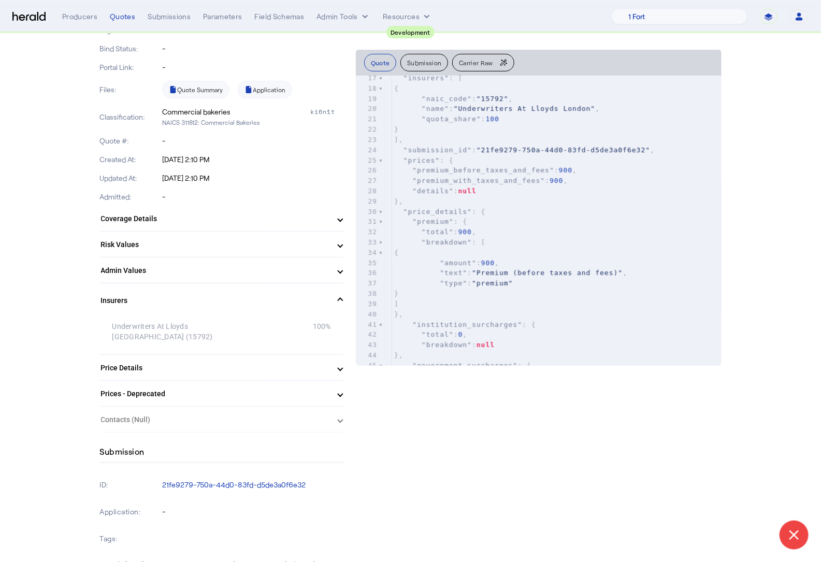
click at [229, 427] on herald-expansion-panel "Contacts (Null)" at bounding box center [221, 420] width 243 height 26
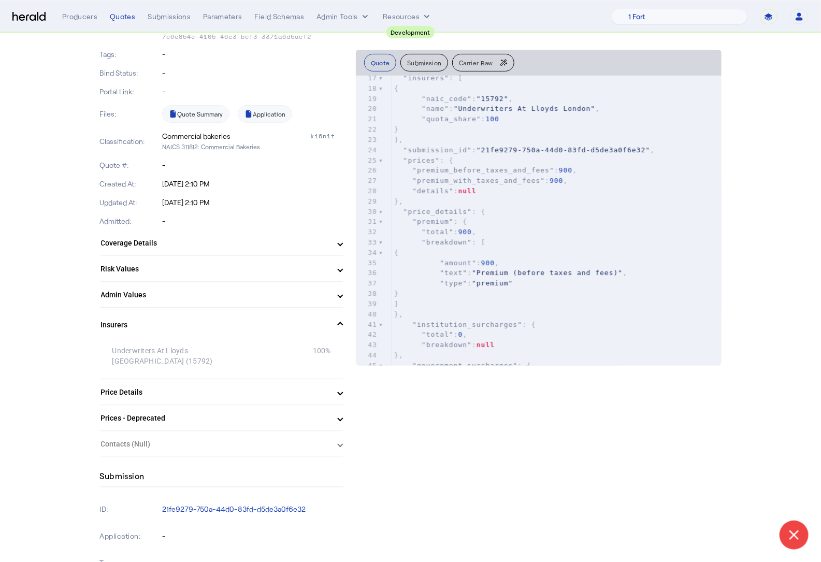
scroll to position [43, 0]
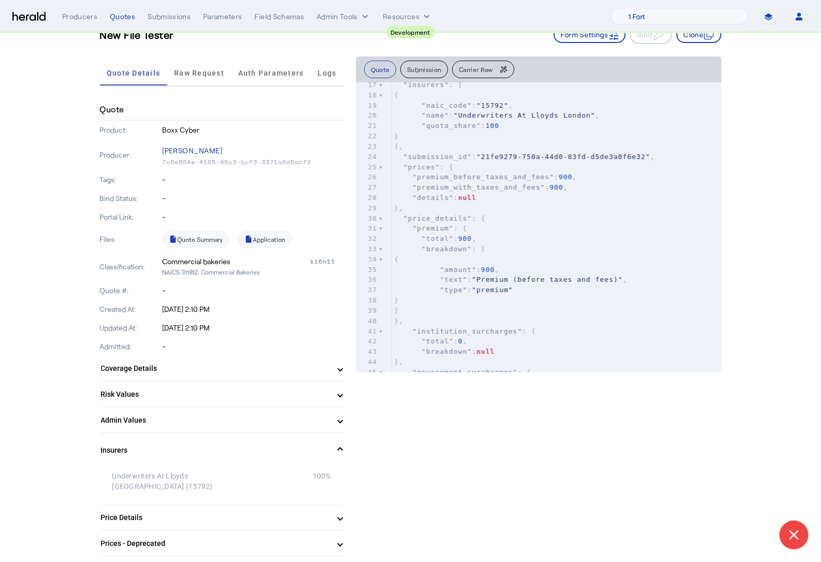
click at [182, 448] on mat-panel-title "Insurers" at bounding box center [215, 450] width 229 height 11
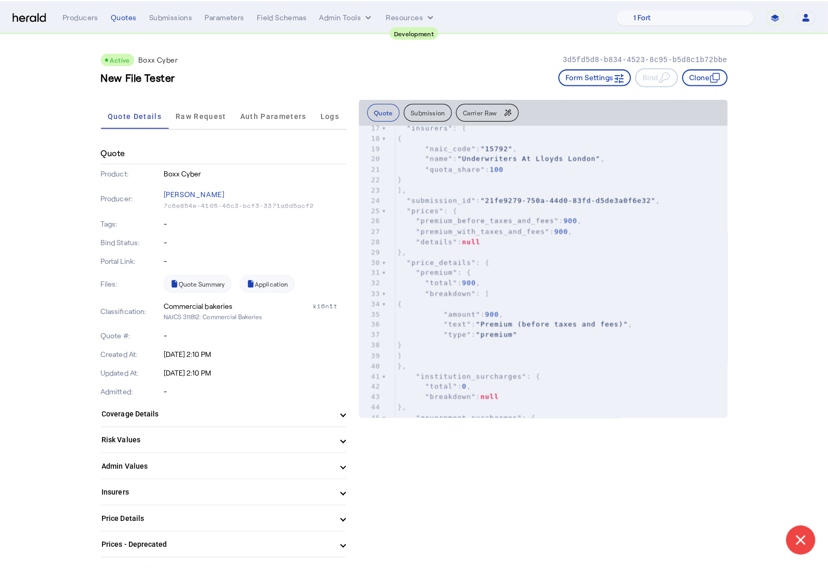
scroll to position [0, 0]
click at [217, 112] on span "Raw Request" at bounding box center [199, 115] width 50 height 7
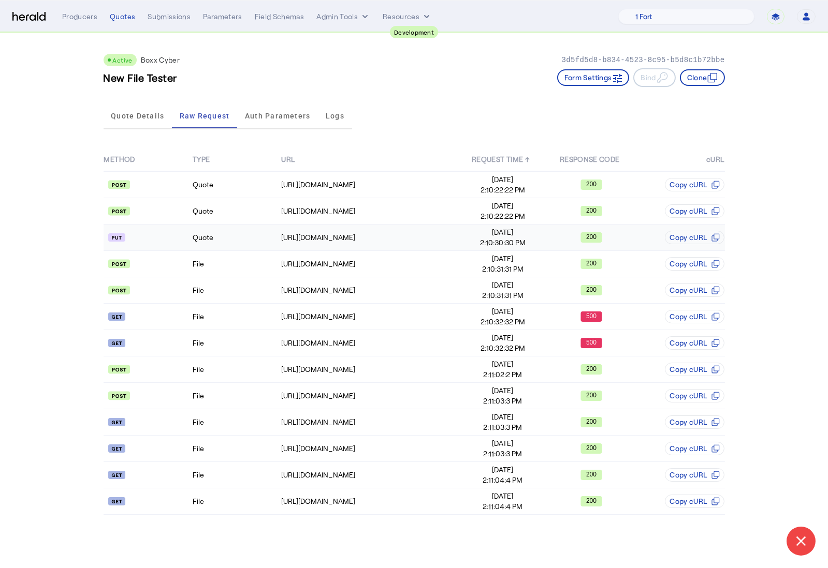
click at [228, 234] on td "Quote" at bounding box center [236, 238] width 89 height 26
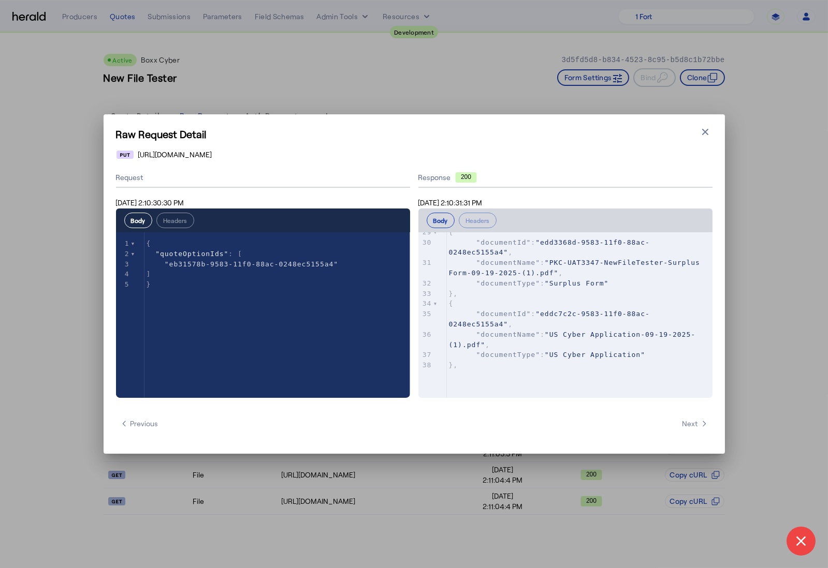
scroll to position [415, 0]
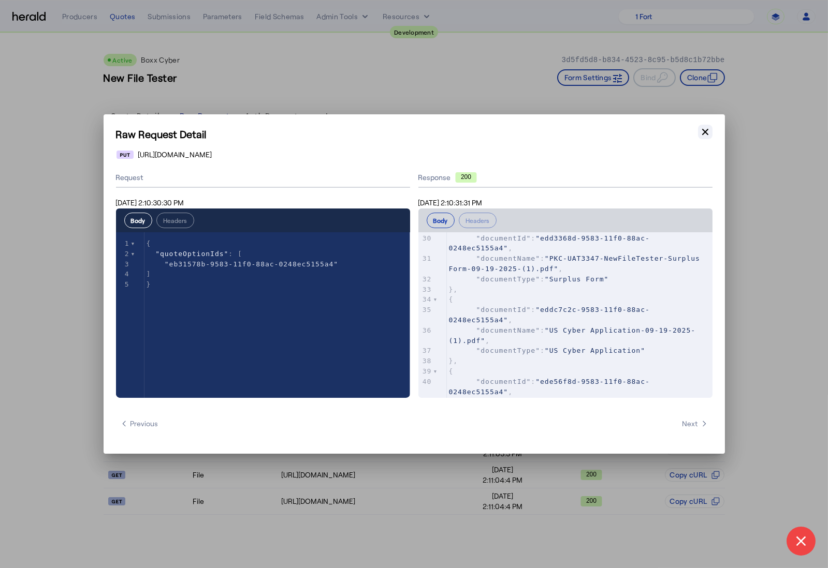
click at [705, 138] on button "Close modal" at bounding box center [705, 132] width 14 height 14
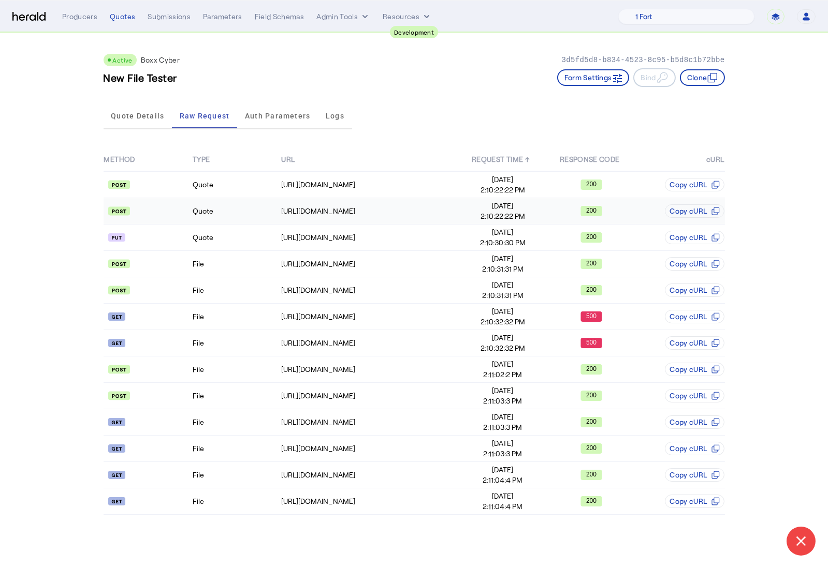
click at [250, 211] on td "Quote" at bounding box center [236, 211] width 89 height 26
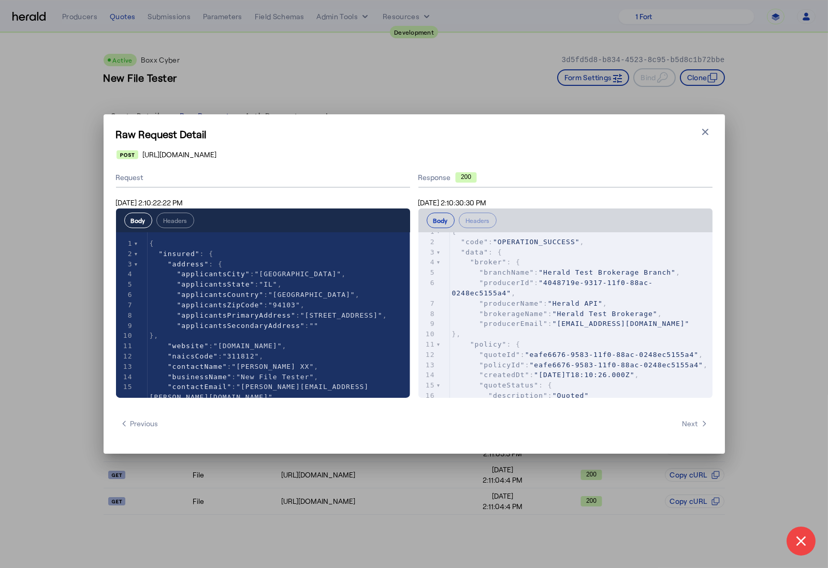
scroll to position [0, 0]
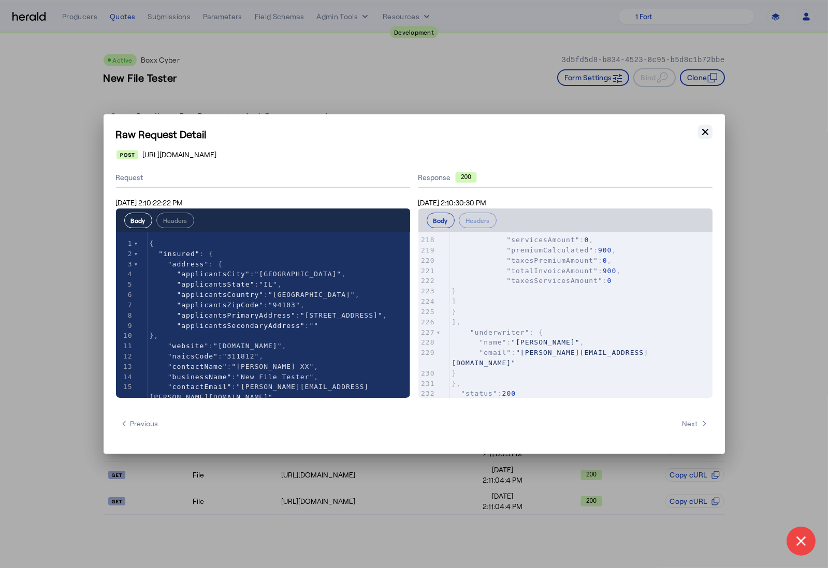
click at [705, 132] on icon "button" at bounding box center [705, 132] width 6 height 6
